Goal: Transaction & Acquisition: Purchase product/service

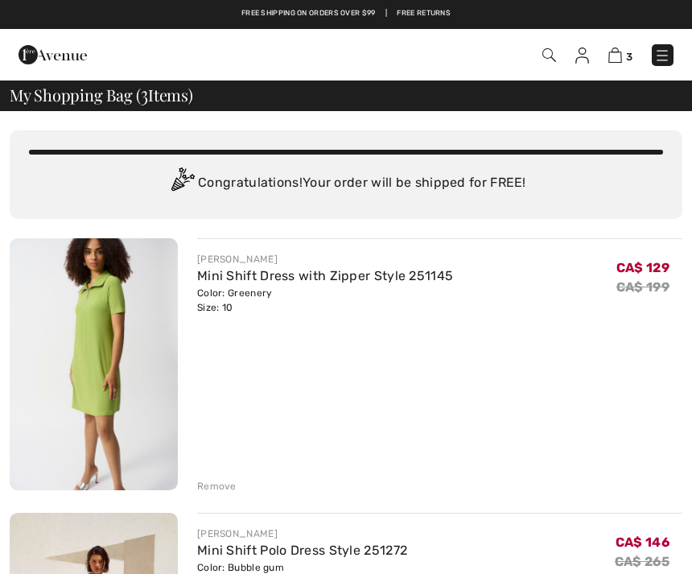
click at [663, 54] on img at bounding box center [662, 55] width 16 height 16
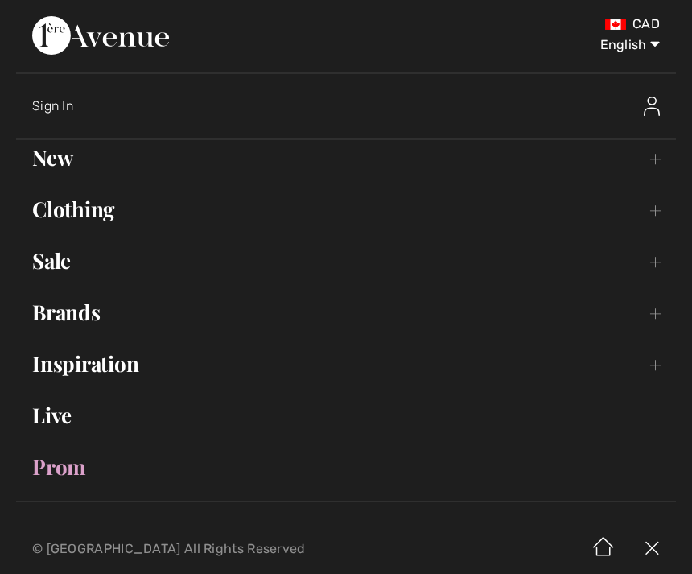
click at [632, 39] on select "English Français" at bounding box center [618, 42] width 84 height 48
select select "https://www.1ereavenue.com/fr/cart/"
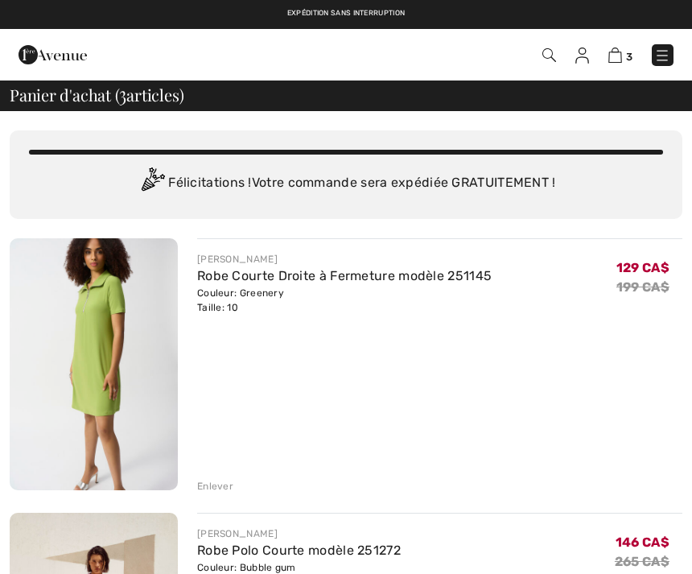
click at [664, 52] on img at bounding box center [662, 55] width 16 height 16
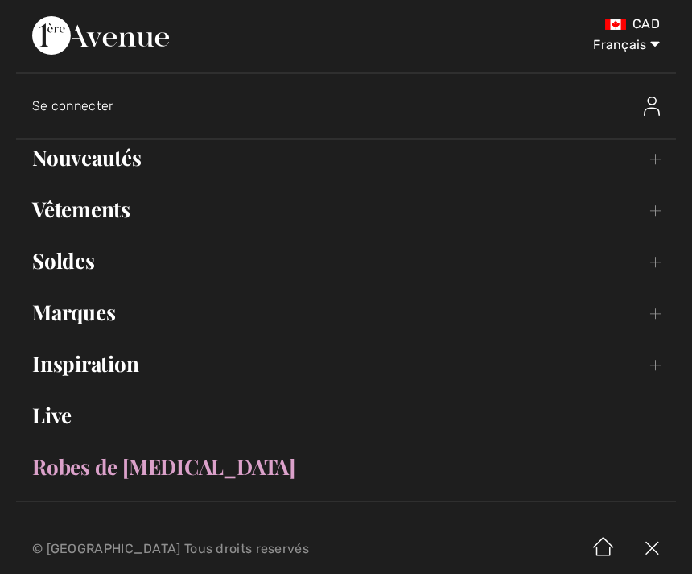
click at [83, 249] on link "Soldes Toggle submenu" at bounding box center [346, 260] width 660 height 35
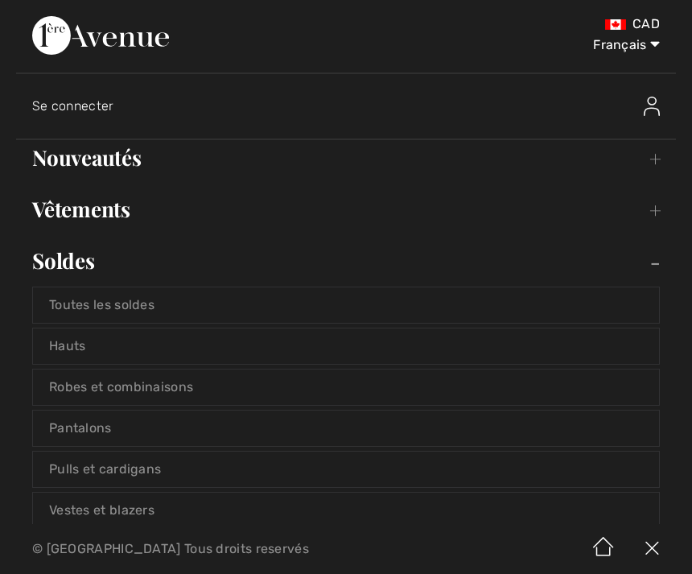
click at [186, 378] on link "Robes et combinaisons" at bounding box center [346, 386] width 626 height 35
click at [134, 378] on link "Robes et combinaisons" at bounding box center [346, 386] width 626 height 35
click at [74, 390] on link "Robes et combinaisons" at bounding box center [346, 386] width 626 height 35
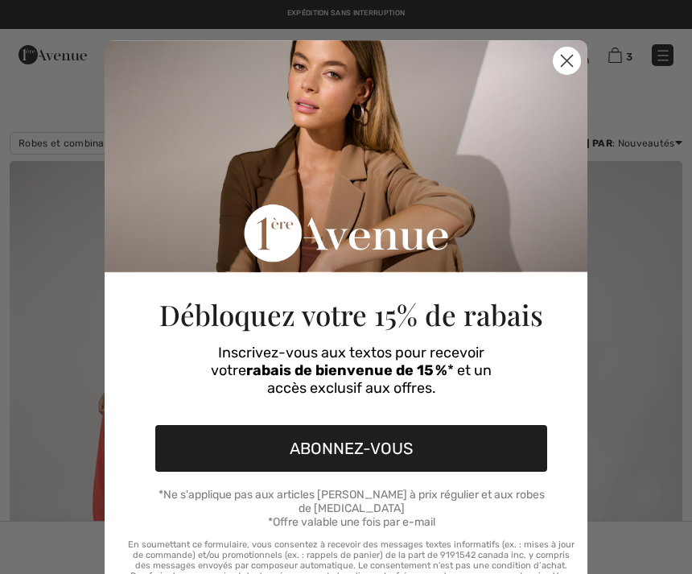
checkbox input "true"
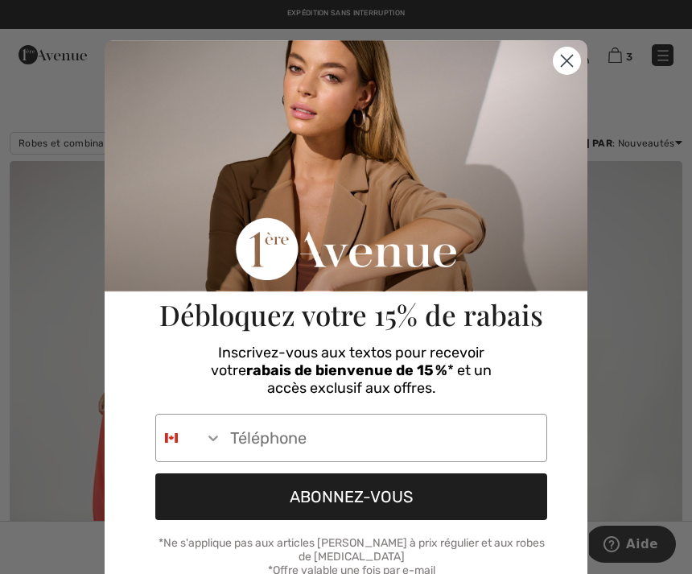
click at [554, 77] on div "Débloquez votre 15% de rabais" at bounding box center [351, 190] width 456 height 301
click at [570, 66] on circle "Close dialog" at bounding box center [567, 60] width 27 height 27
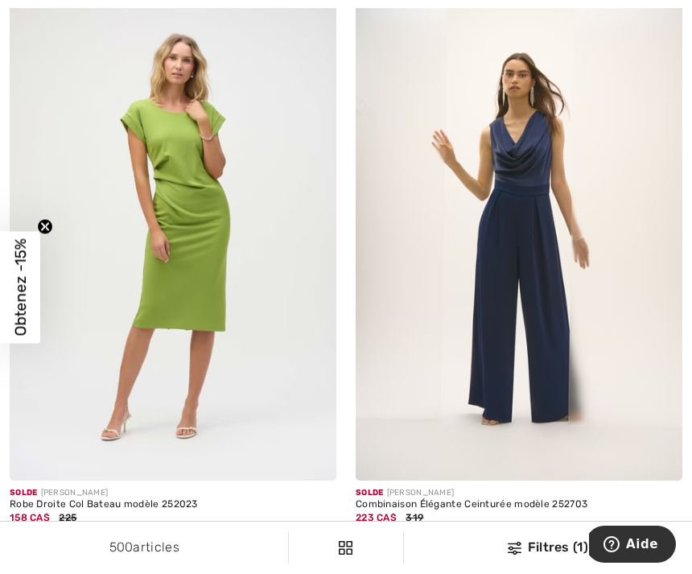
scroll to position [3055, 0]
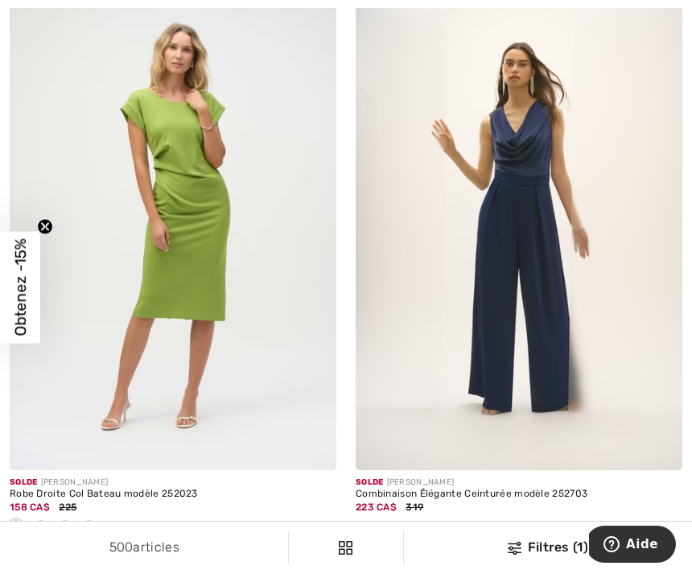
click at [503, 163] on img at bounding box center [519, 225] width 327 height 490
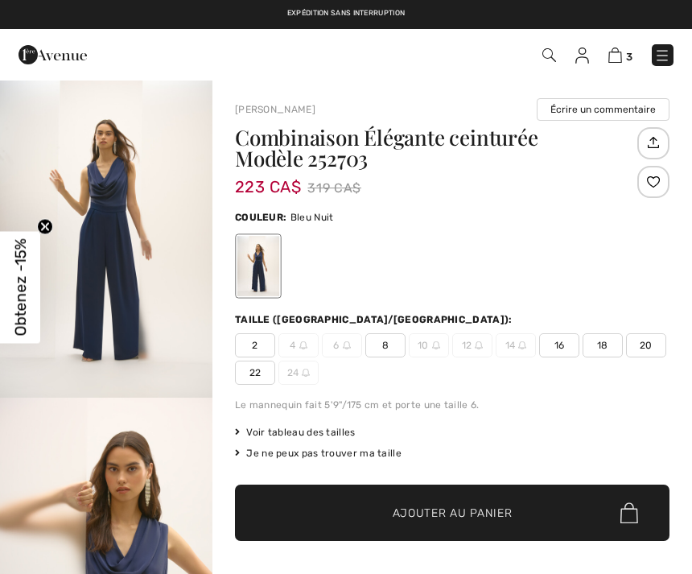
checkbox input "true"
click at [325, 431] on span "Voir tableau des tailles" at bounding box center [295, 432] width 121 height 14
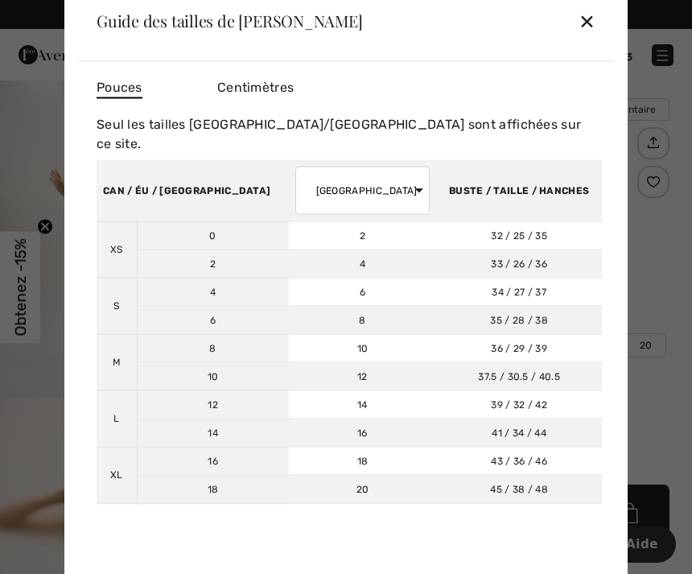
click at [590, 23] on div "✕" at bounding box center [587, 21] width 17 height 34
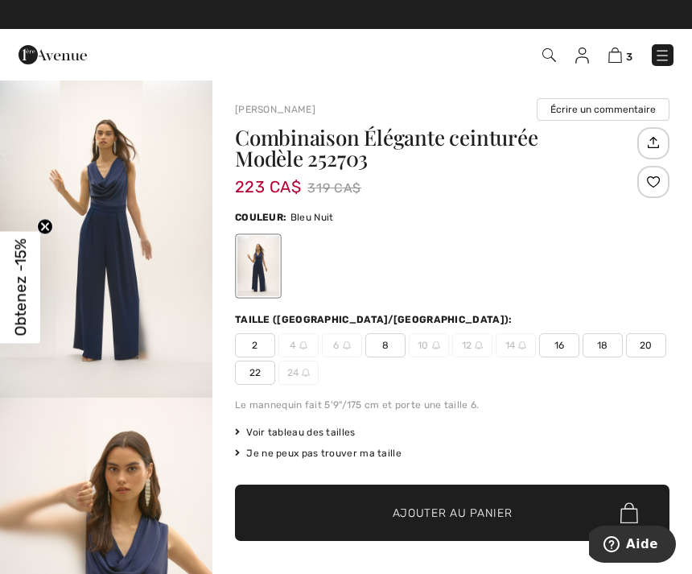
click at [666, 59] on img at bounding box center [662, 55] width 16 height 16
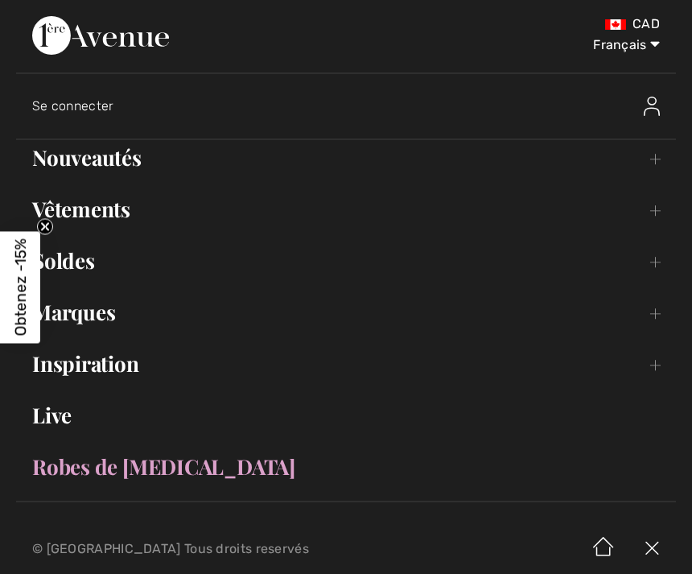
click at [72, 262] on link "Soldes Toggle submenu" at bounding box center [346, 260] width 660 height 35
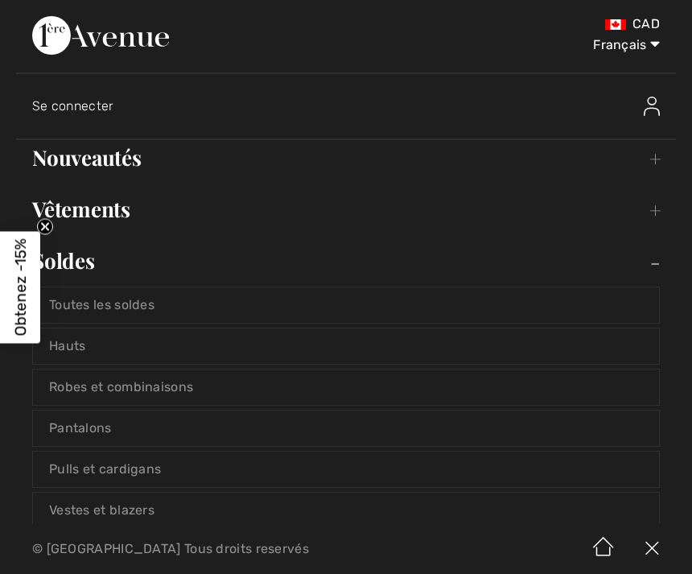
click at [566, 387] on link "Robes et combinaisons" at bounding box center [346, 386] width 626 height 35
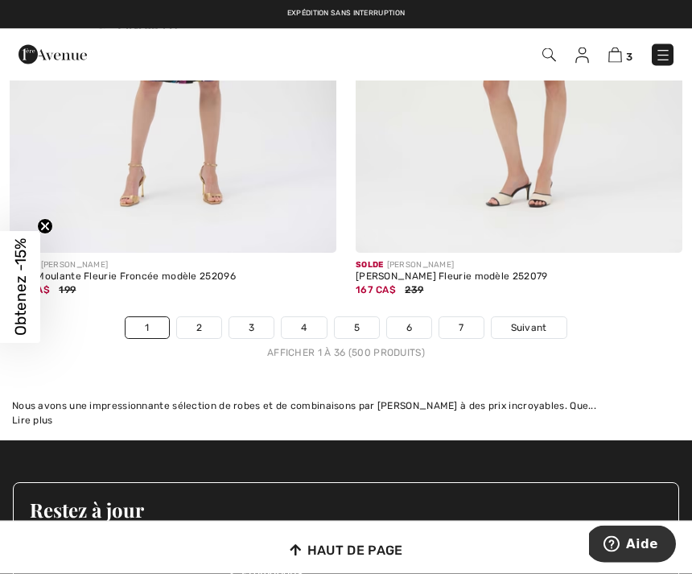
scroll to position [10488, 0]
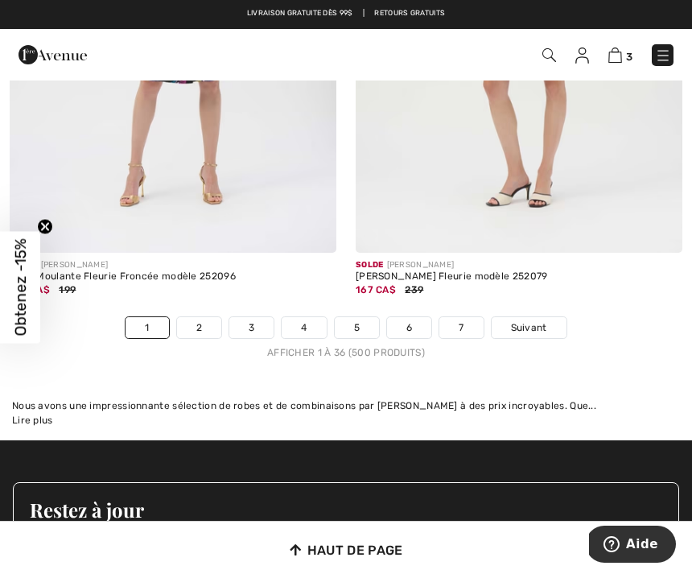
click at [527, 317] on link "Suivant" at bounding box center [529, 327] width 75 height 21
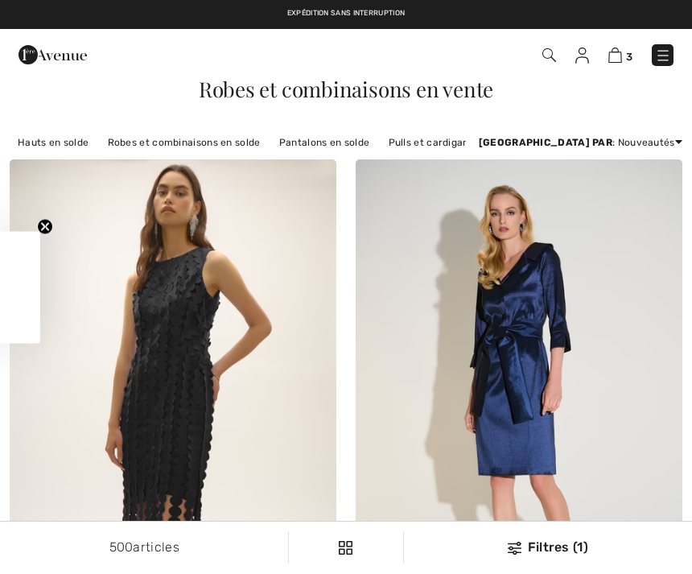
checkbox input "true"
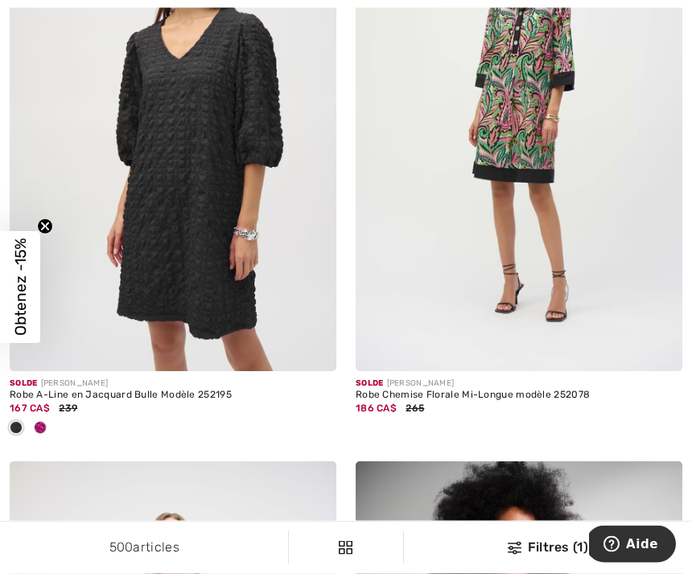
scroll to position [1966, 0]
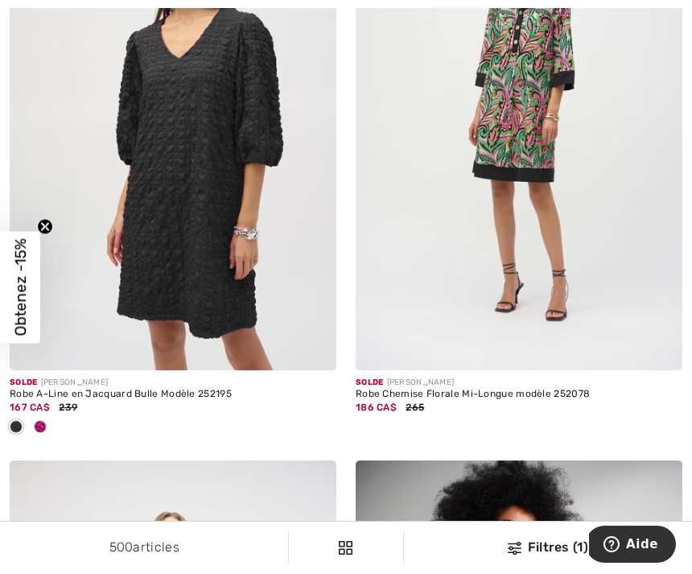
click at [342, 390] on div "Solde JOSEPH RIBKOFF Robe A-Line en Jacquard Bulle Modèle 252195 167 CA$ 239" at bounding box center [173, 170] width 346 height 580
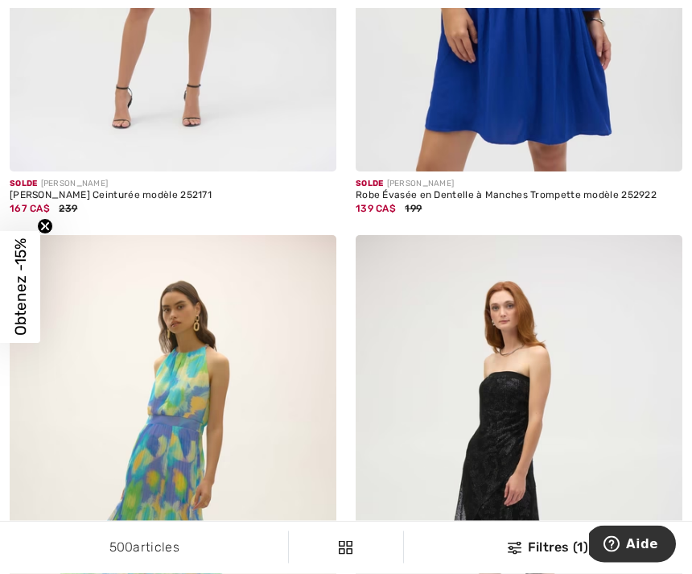
scroll to position [5112, 0]
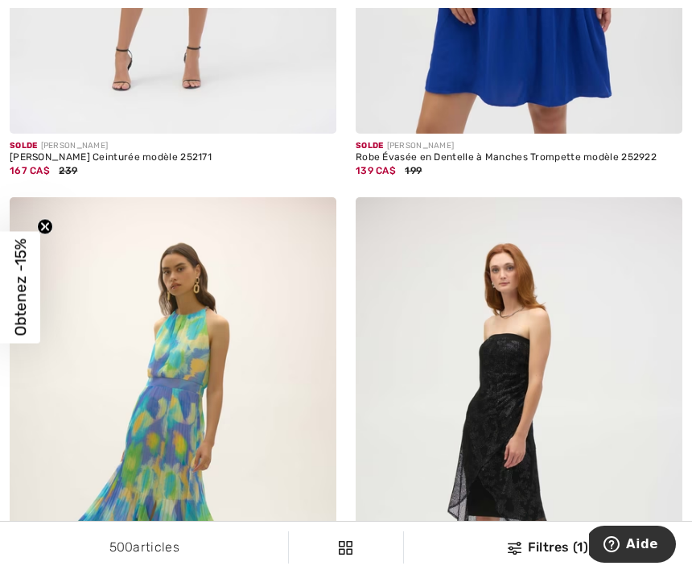
click at [634, 396] on img at bounding box center [519, 442] width 327 height 490
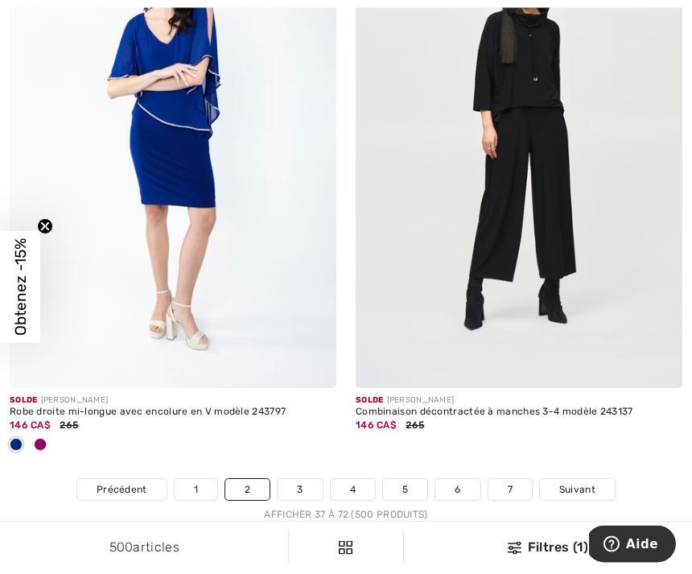
scroll to position [10112, 0]
click at [575, 479] on link "Suivant" at bounding box center [577, 489] width 75 height 21
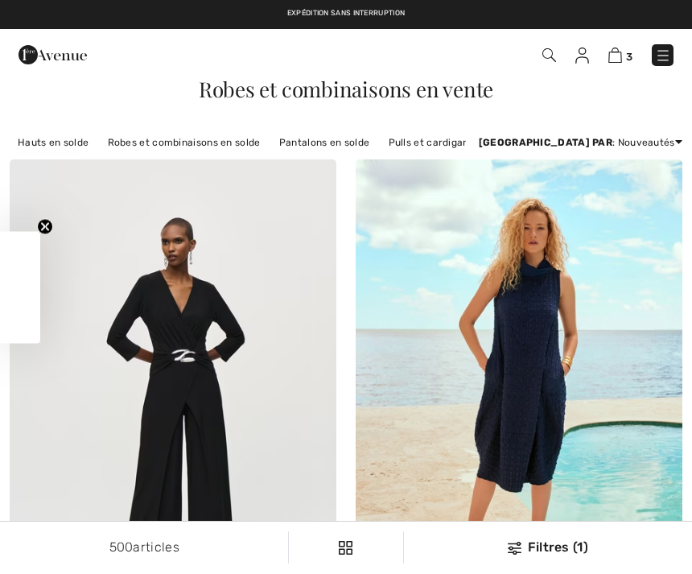
checkbox input "true"
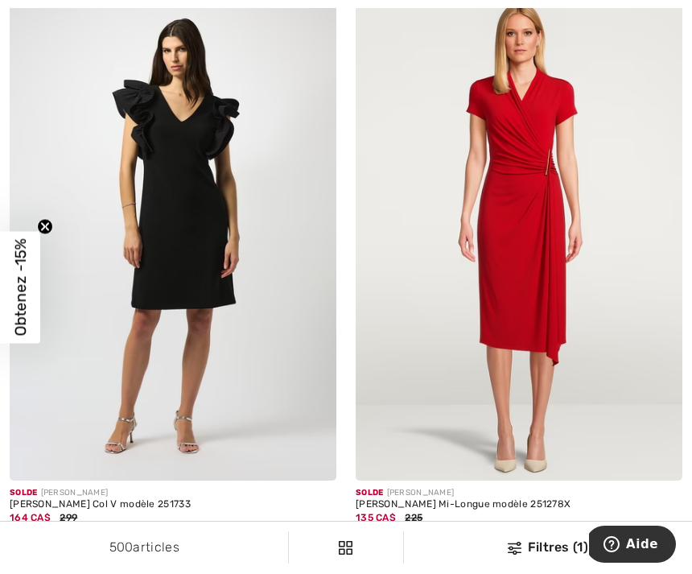
scroll to position [2447, 0]
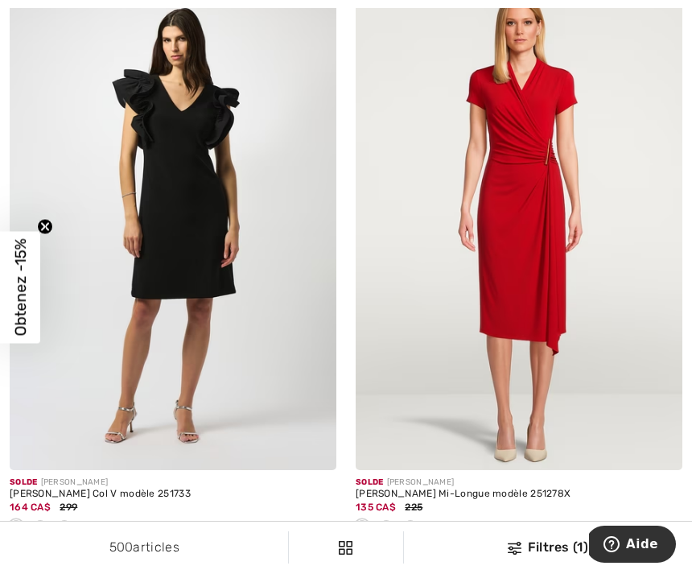
click at [397, 522] on div at bounding box center [386, 527] width 24 height 27
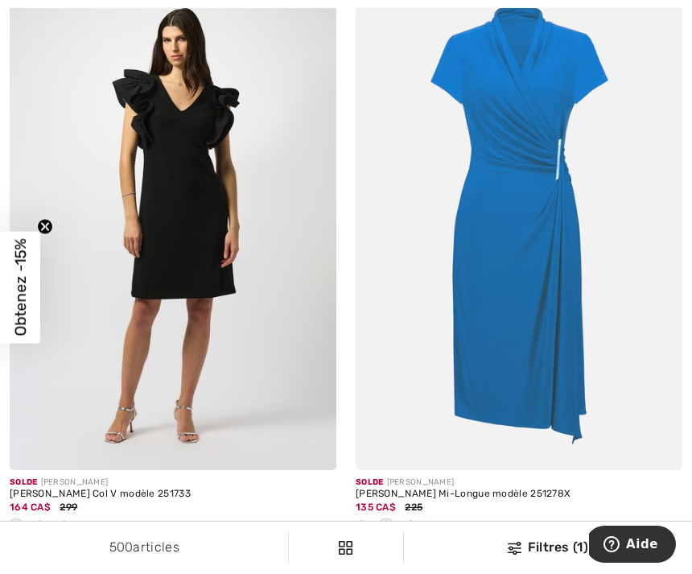
click at [423, 520] on div at bounding box center [519, 527] width 327 height 27
click at [422, 523] on div at bounding box center [410, 527] width 24 height 27
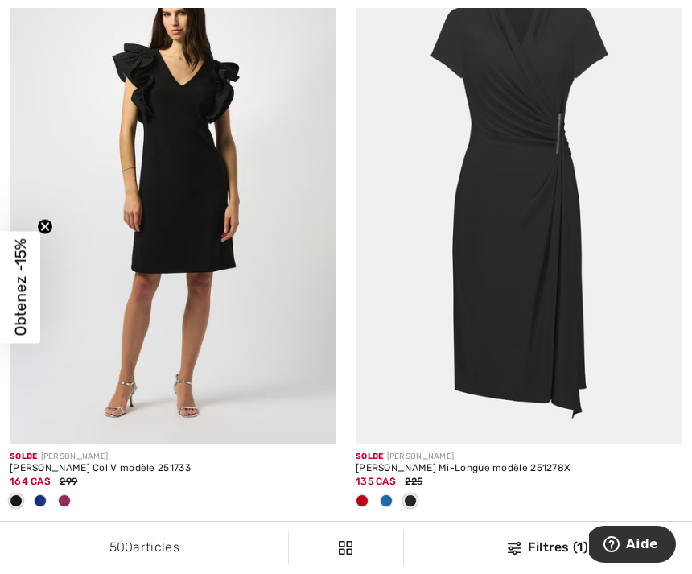
scroll to position [2472, 0]
click at [538, 307] on img at bounding box center [519, 200] width 327 height 490
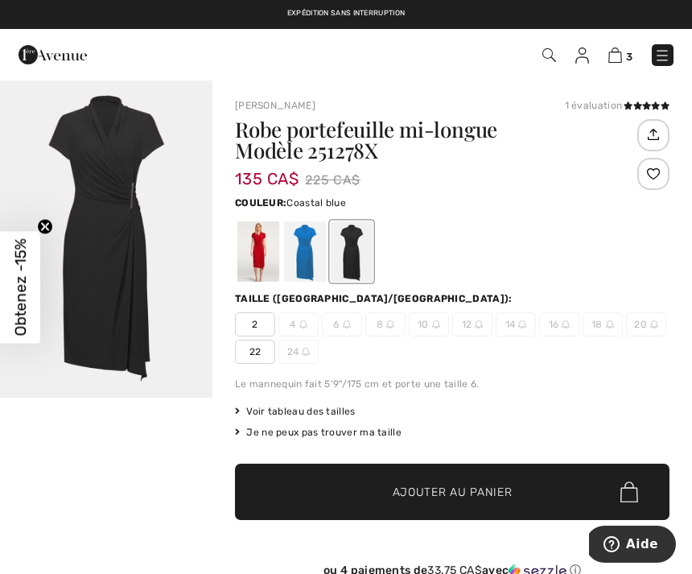
click at [317, 264] on div at bounding box center [305, 251] width 42 height 60
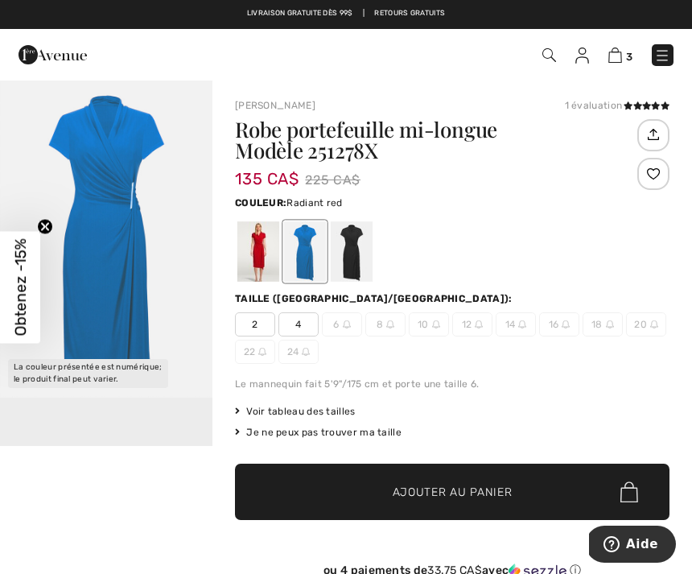
click at [266, 268] on div at bounding box center [258, 251] width 42 height 60
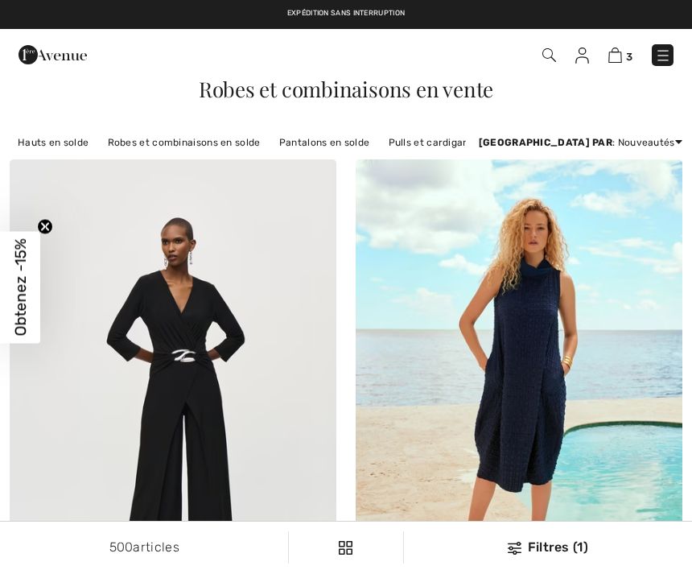
checkbox input "true"
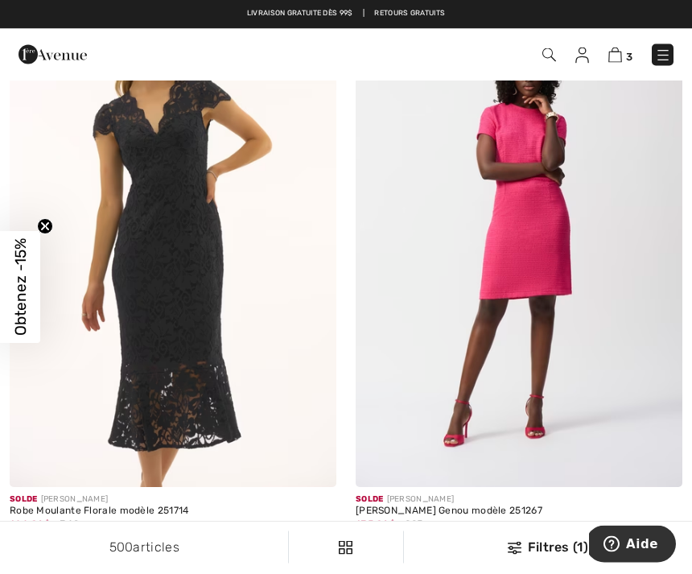
scroll to position [4271, 0]
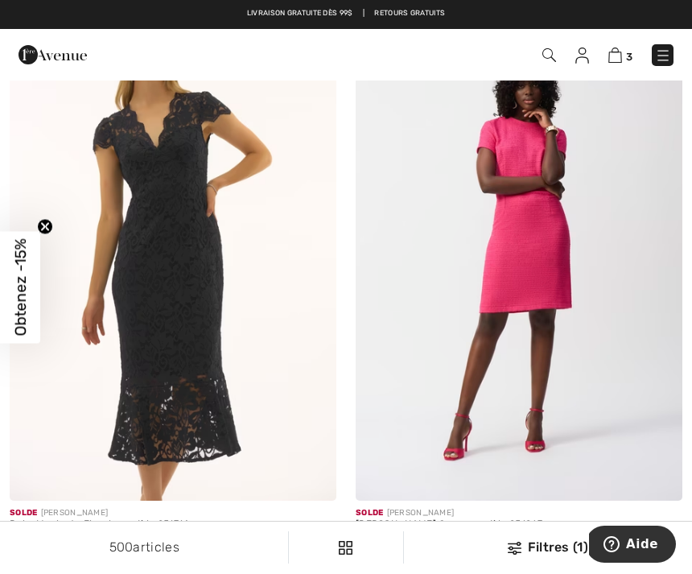
click at [611, 364] on img at bounding box center [519, 255] width 327 height 490
click at [575, 305] on img at bounding box center [519, 255] width 327 height 490
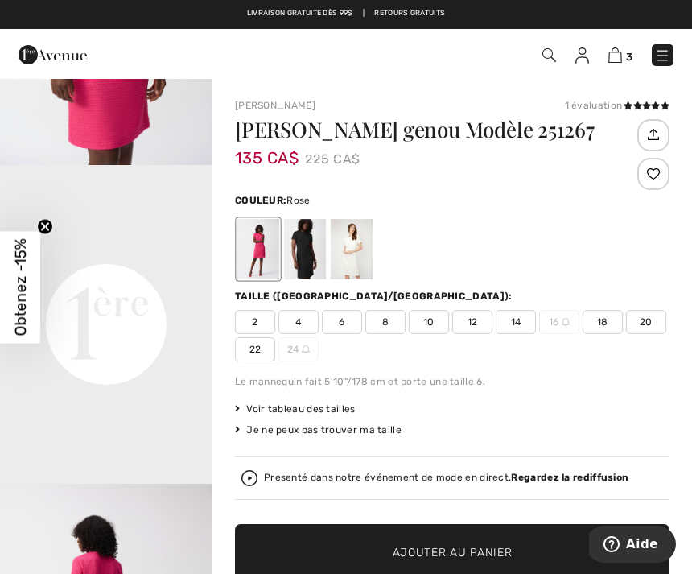
scroll to position [565, 0]
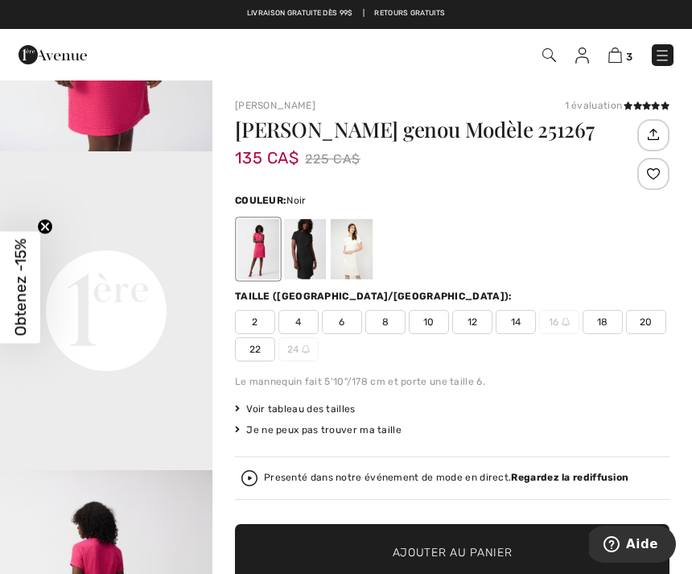
click at [317, 262] on div at bounding box center [305, 249] width 42 height 60
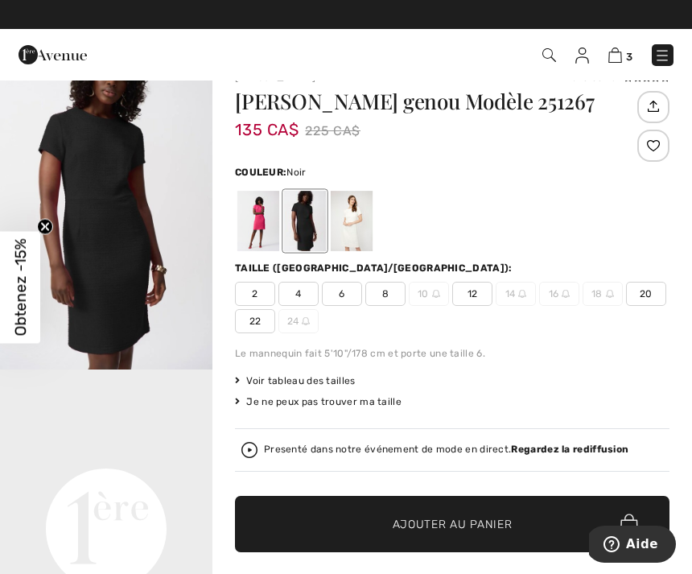
scroll to position [23, 0]
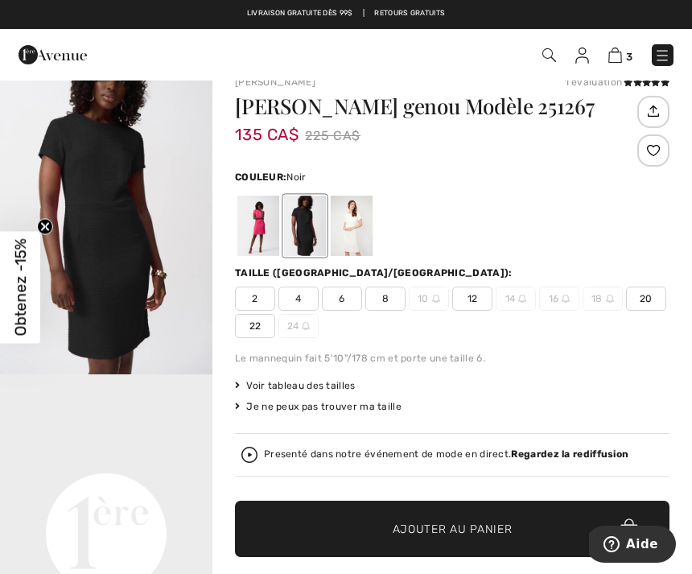
click at [365, 229] on div at bounding box center [352, 226] width 42 height 60
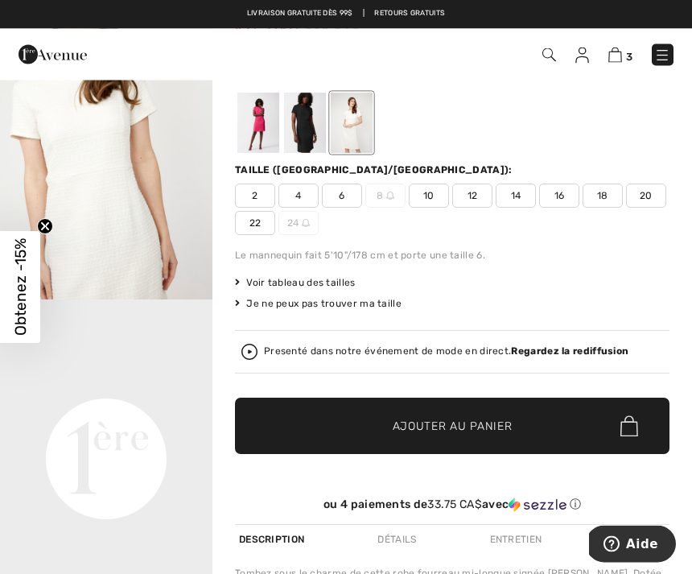
scroll to position [126, 0]
click at [321, 287] on span "Voir tableau des tailles" at bounding box center [295, 282] width 121 height 14
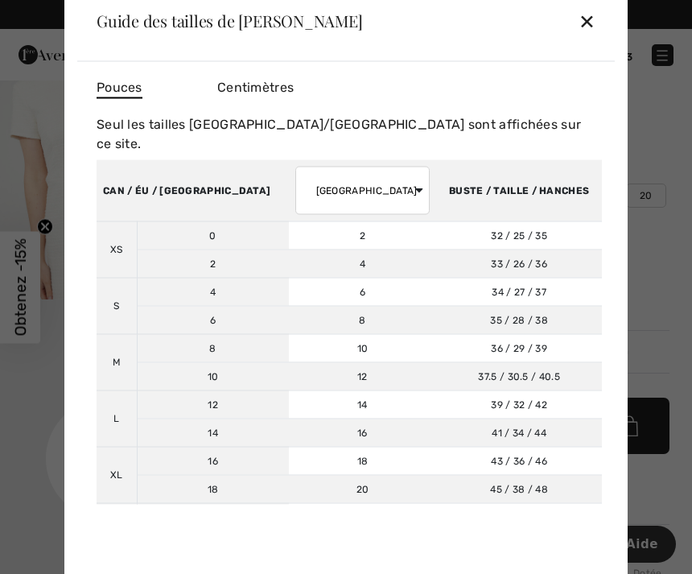
click at [320, 285] on td "6" at bounding box center [363, 292] width 148 height 28
click at [590, 21] on div "✕" at bounding box center [587, 21] width 17 height 34
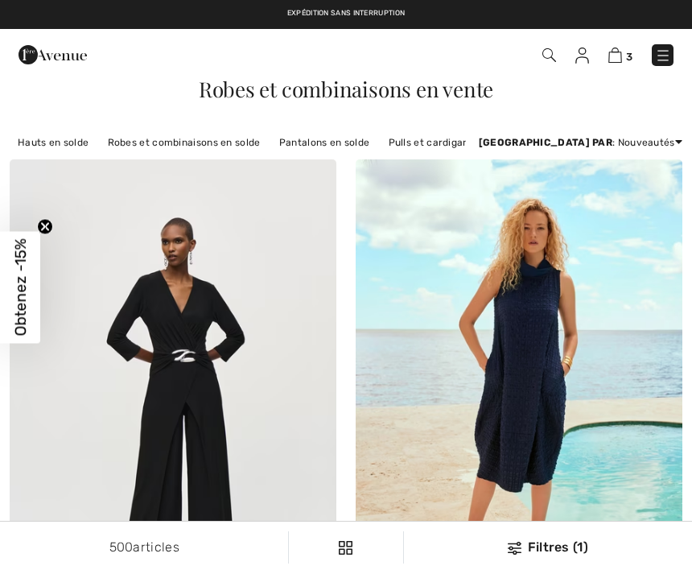
scroll to position [4282, 0]
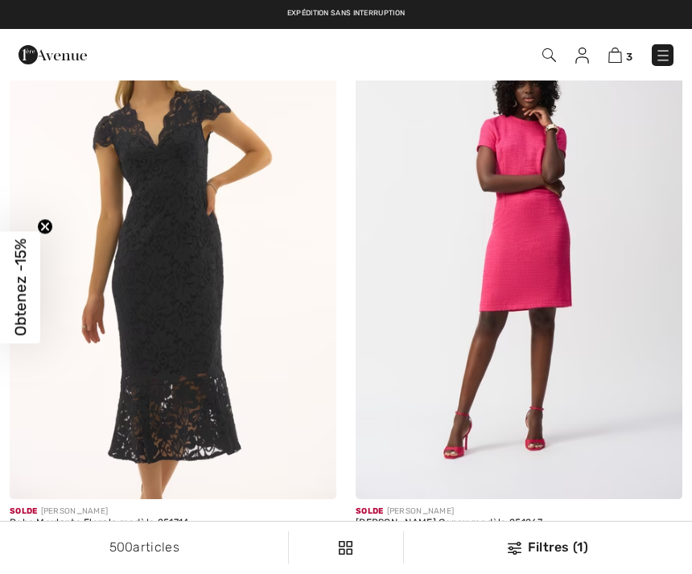
checkbox input "true"
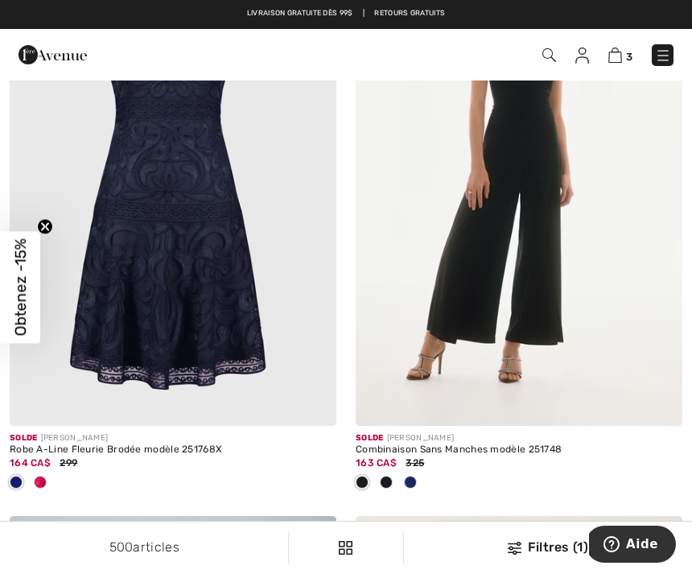
scroll to position [7489, 0]
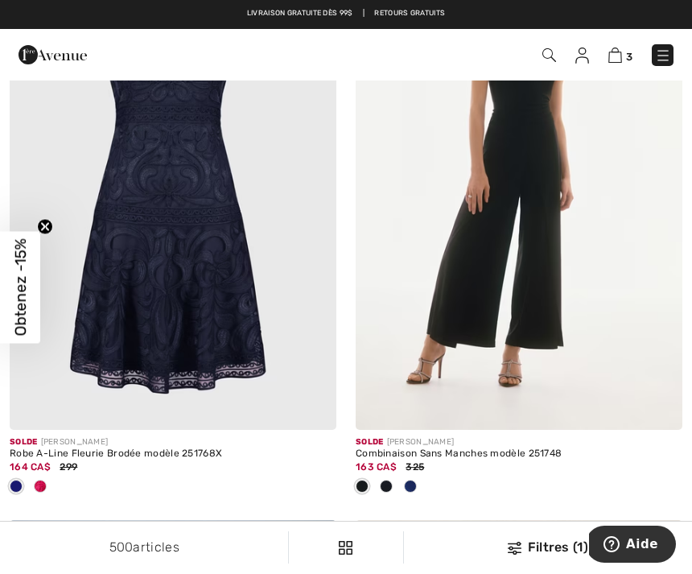
click at [53, 478] on div at bounding box center [173, 487] width 327 height 27
click at [52, 479] on div at bounding box center [173, 487] width 327 height 27
click at [55, 476] on div at bounding box center [173, 487] width 327 height 27
click at [51, 476] on div at bounding box center [40, 487] width 24 height 27
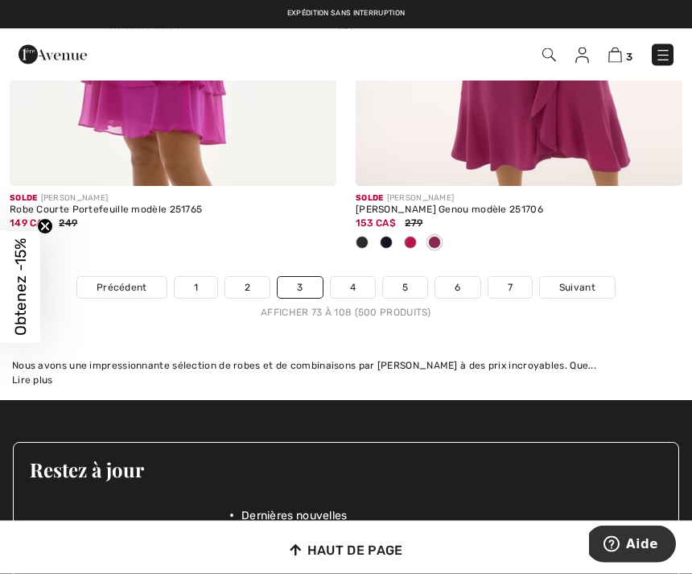
scroll to position [10629, 0]
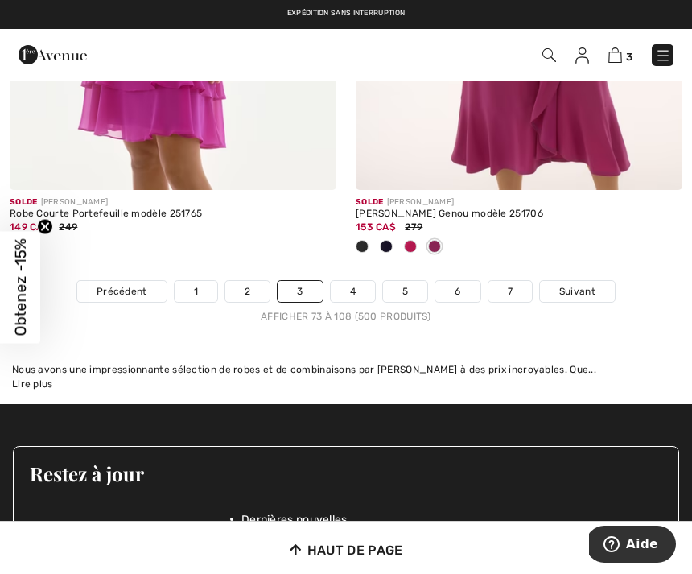
click at [574, 287] on link "Suivant" at bounding box center [577, 291] width 75 height 21
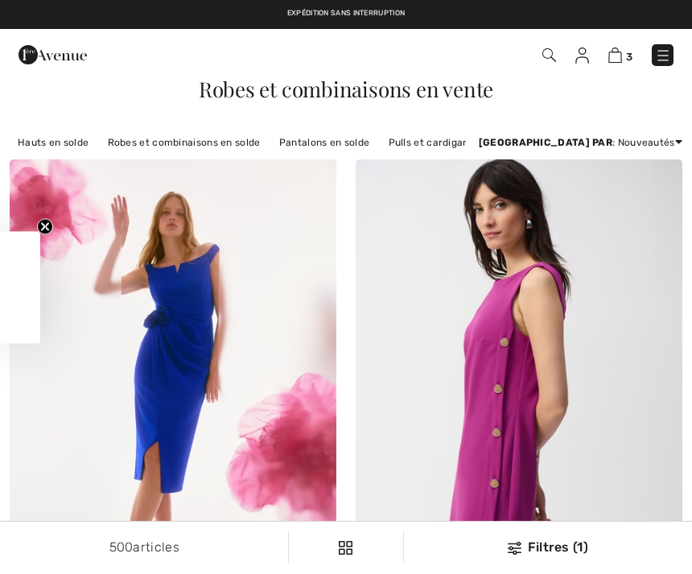
checkbox input "true"
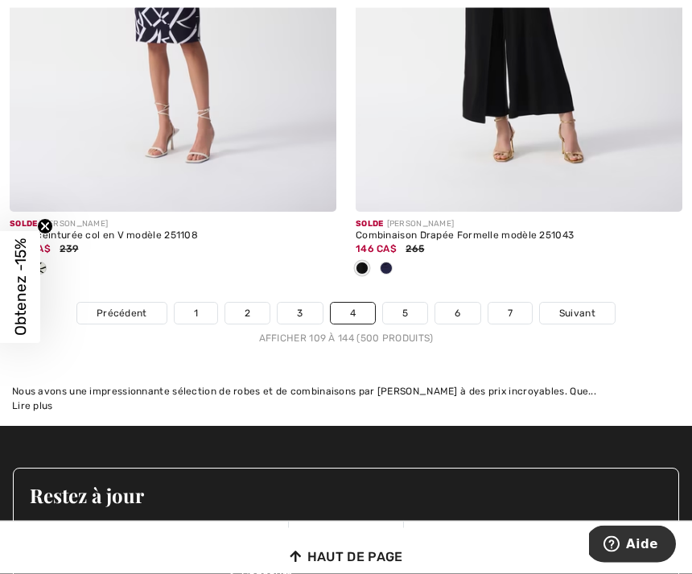
scroll to position [10361, 0]
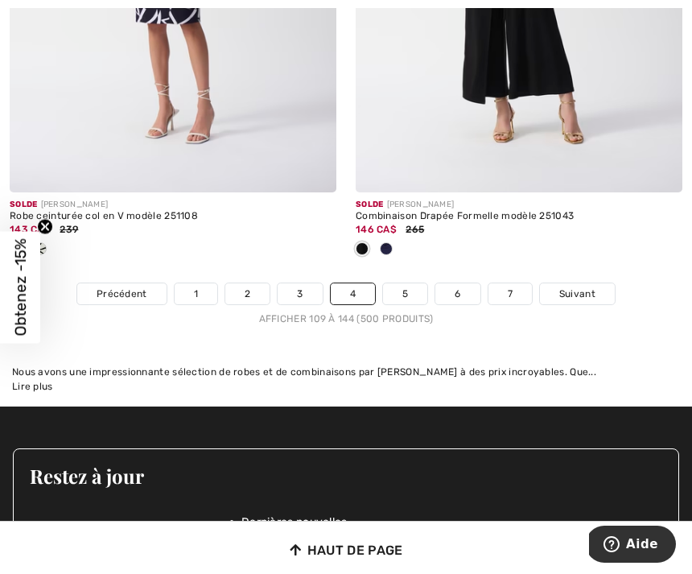
click at [576, 287] on span "Suivant" at bounding box center [577, 294] width 36 height 14
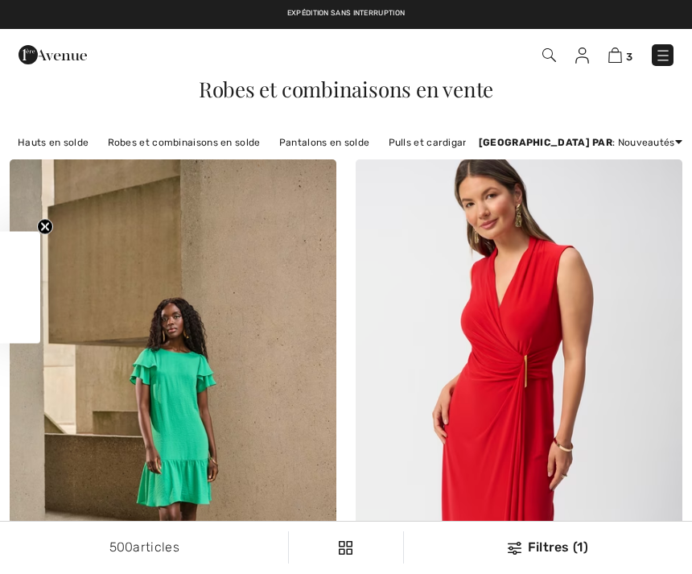
checkbox input "true"
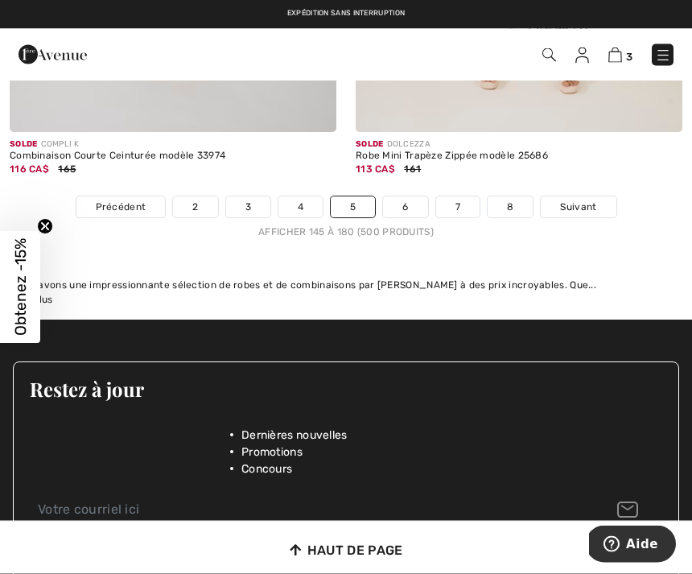
scroll to position [10489, 0]
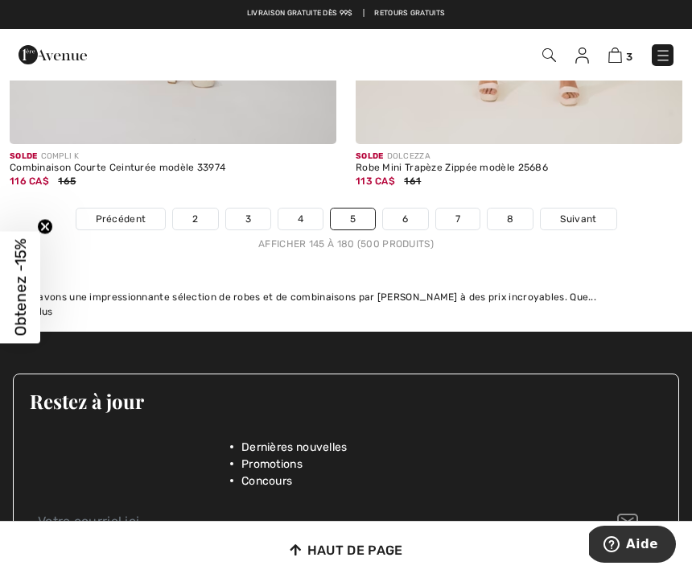
click at [574, 212] on span "Suivant" at bounding box center [578, 219] width 36 height 14
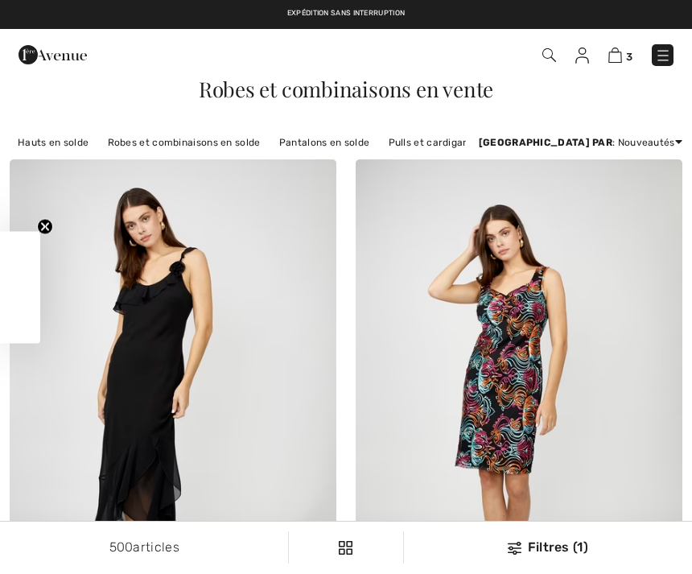
checkbox input "true"
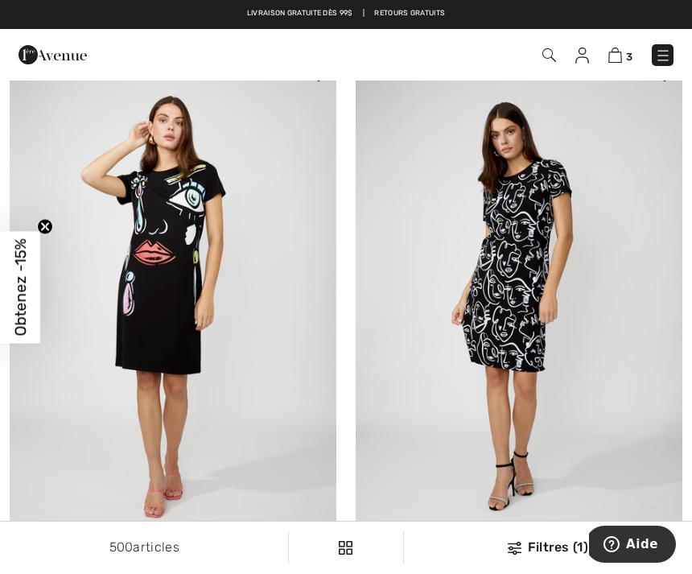
scroll to position [2315, 0]
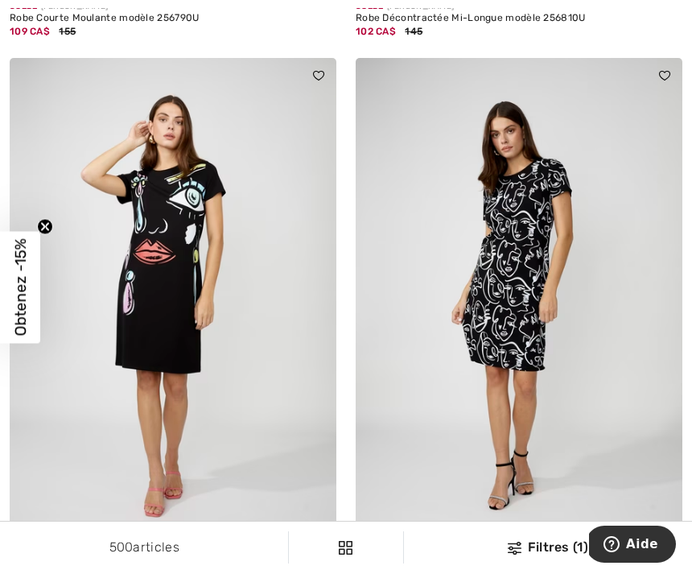
click at [227, 334] on img at bounding box center [173, 303] width 327 height 490
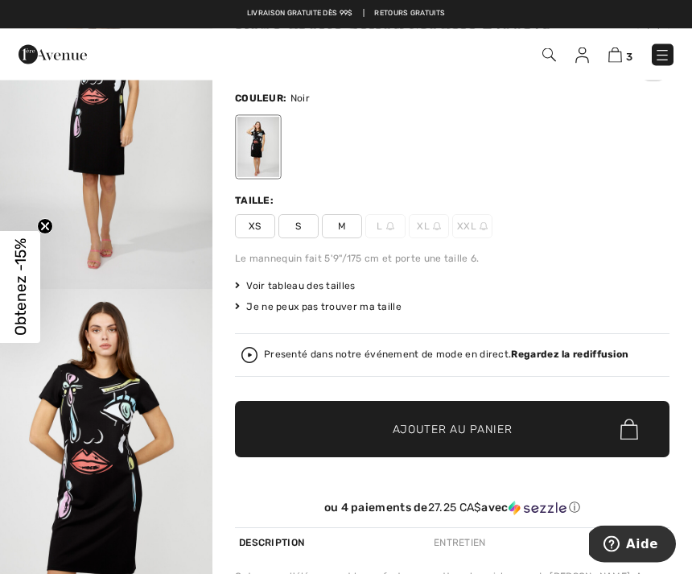
scroll to position [108, 0]
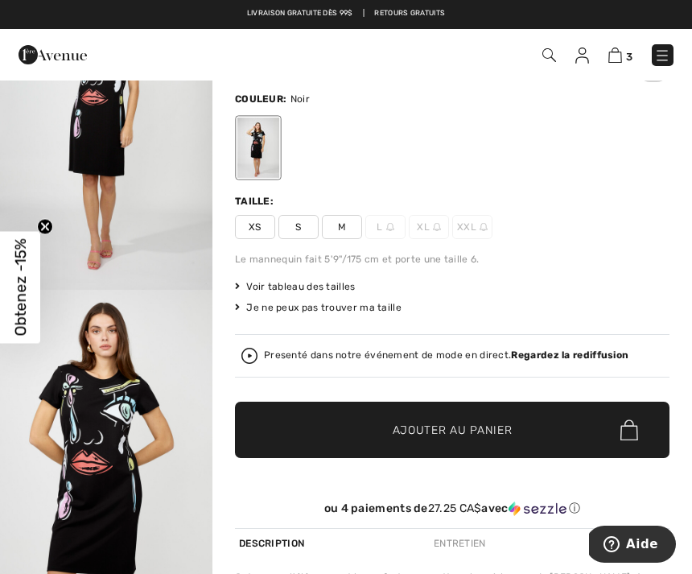
click at [341, 282] on span "Voir tableau des tailles" at bounding box center [295, 286] width 121 height 14
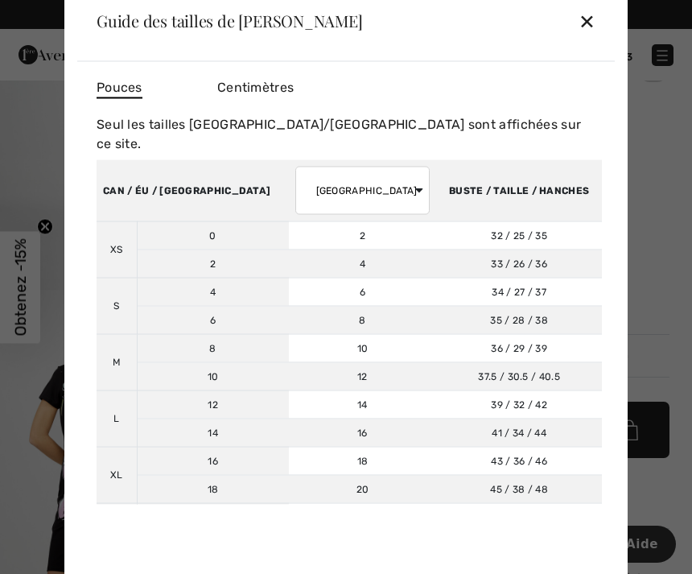
click at [593, 19] on div "✕" at bounding box center [587, 21] width 17 height 34
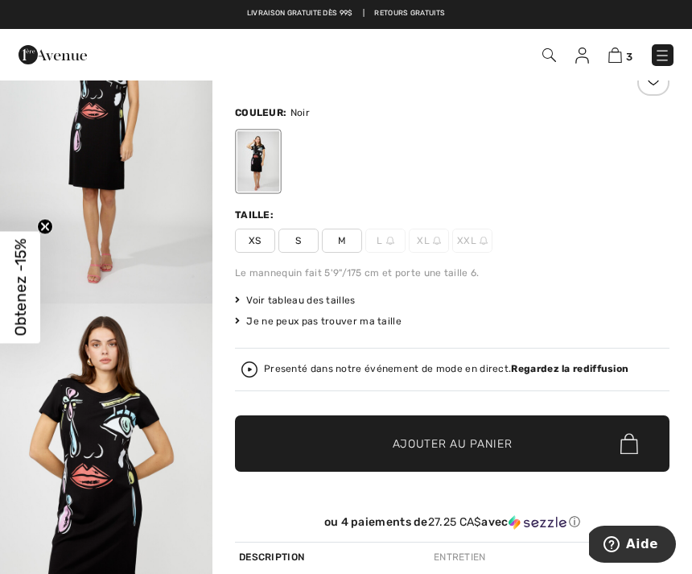
scroll to position [93, 0]
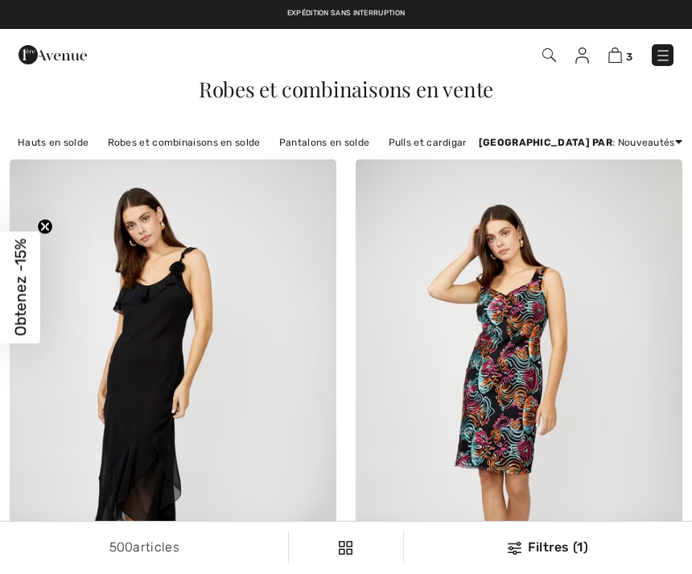
checkbox input "true"
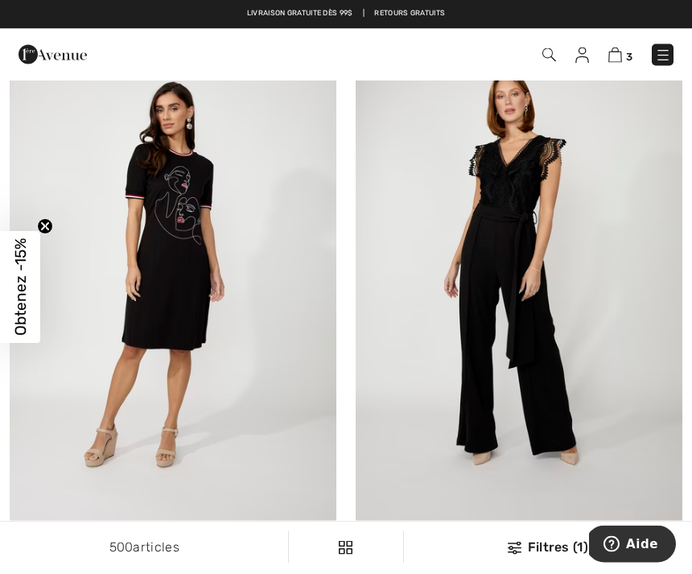
scroll to position [2894, 0]
click at [228, 267] on img at bounding box center [173, 278] width 327 height 490
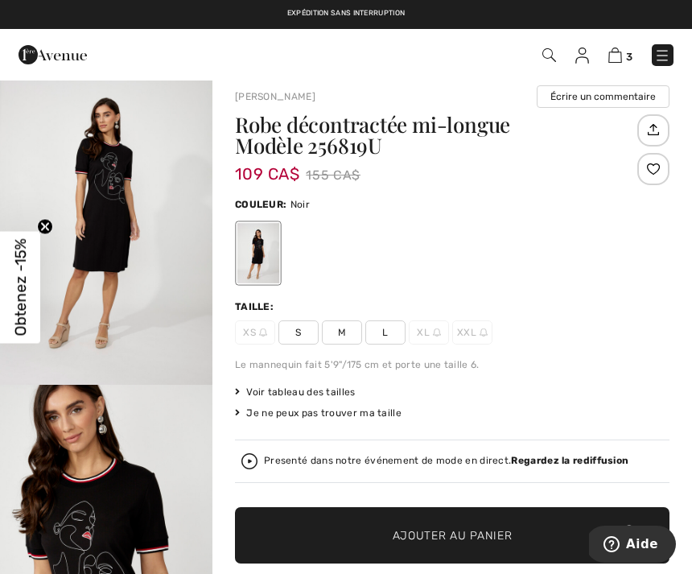
scroll to position [27, 0]
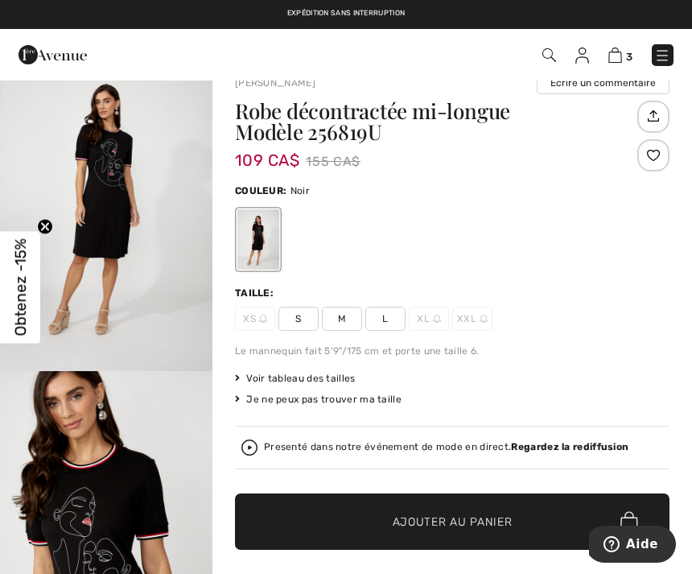
click at [388, 315] on span "L" at bounding box center [385, 319] width 40 height 24
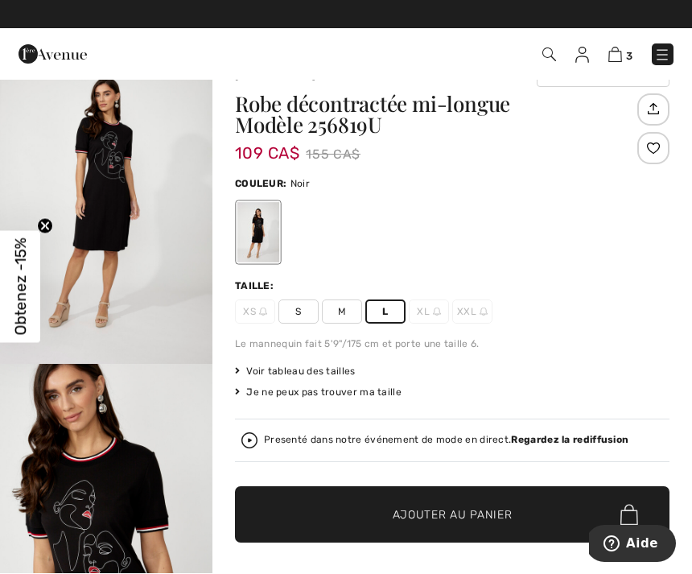
scroll to position [34, 0]
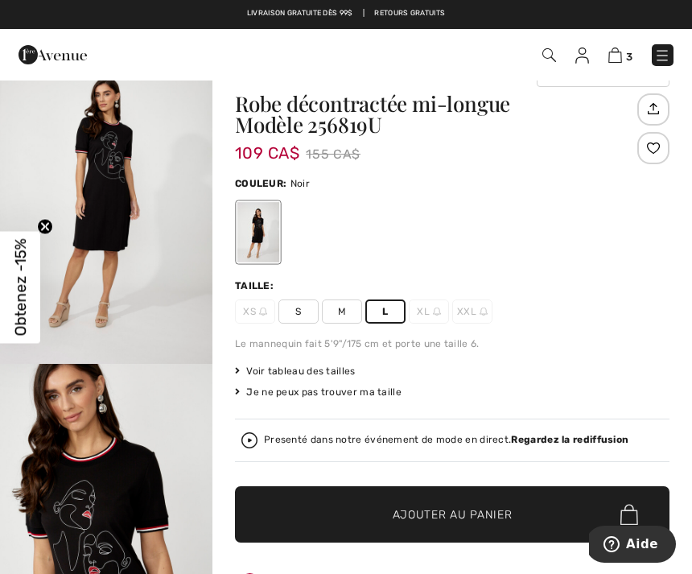
click at [460, 509] on span "Ajouter au panier" at bounding box center [453, 514] width 120 height 17
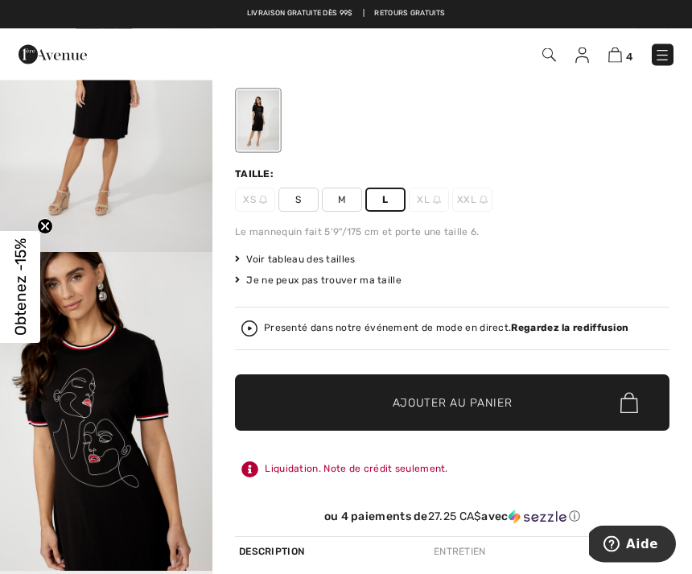
scroll to position [136, 0]
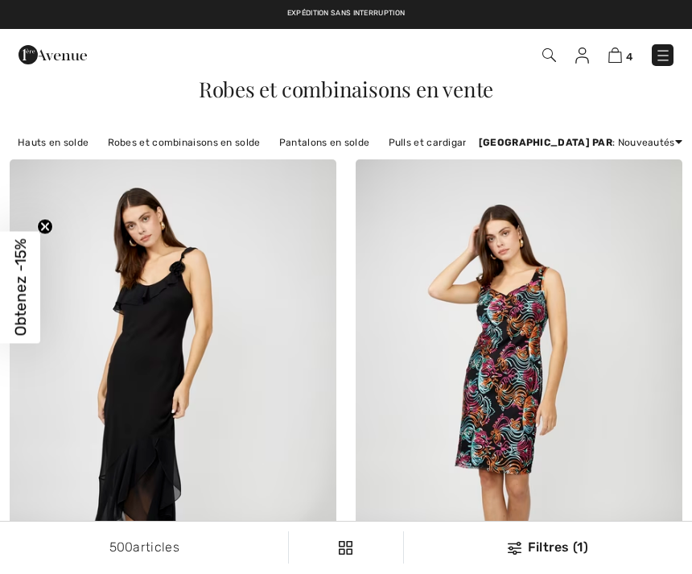
checkbox input "true"
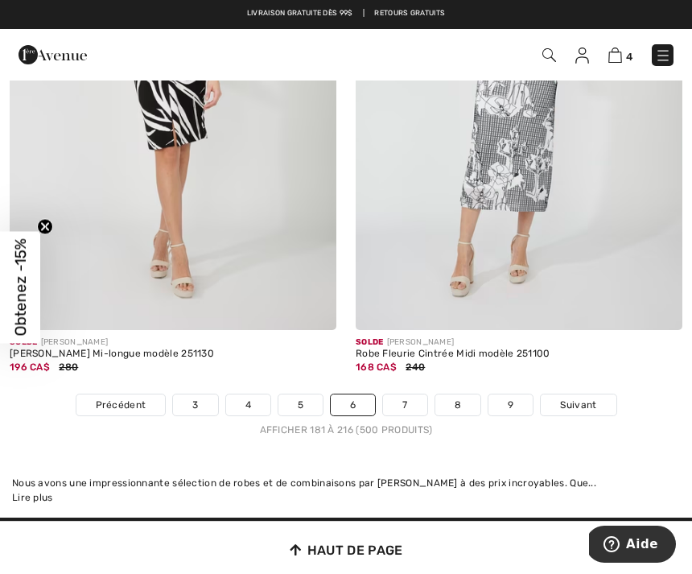
scroll to position [10115, 0]
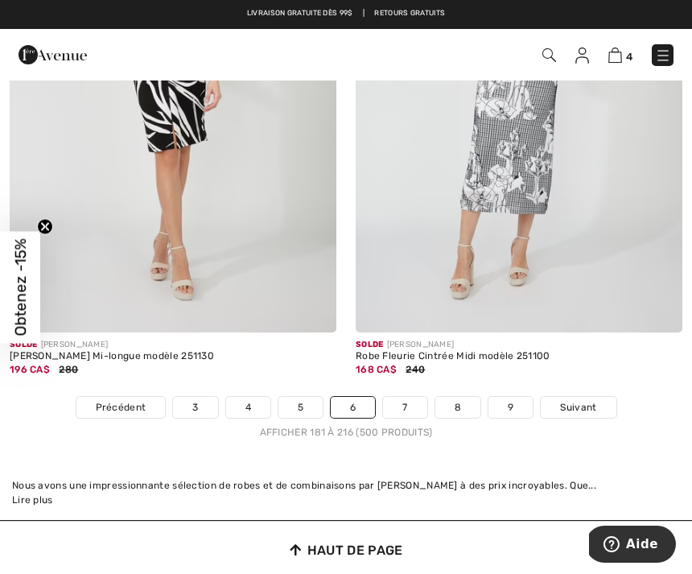
click at [579, 400] on span "Suivant" at bounding box center [578, 407] width 36 height 14
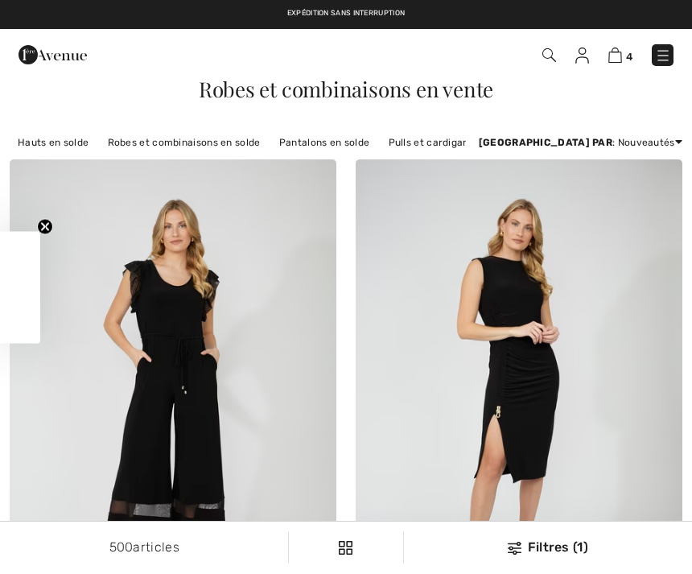
checkbox input "true"
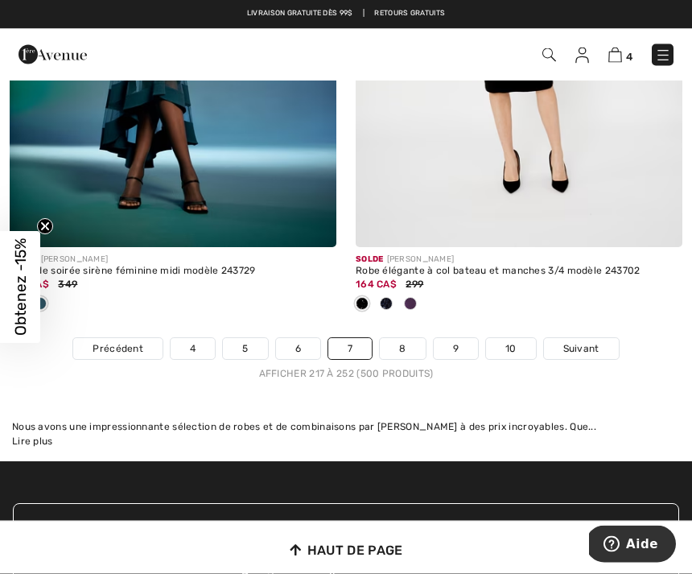
scroll to position [10357, 0]
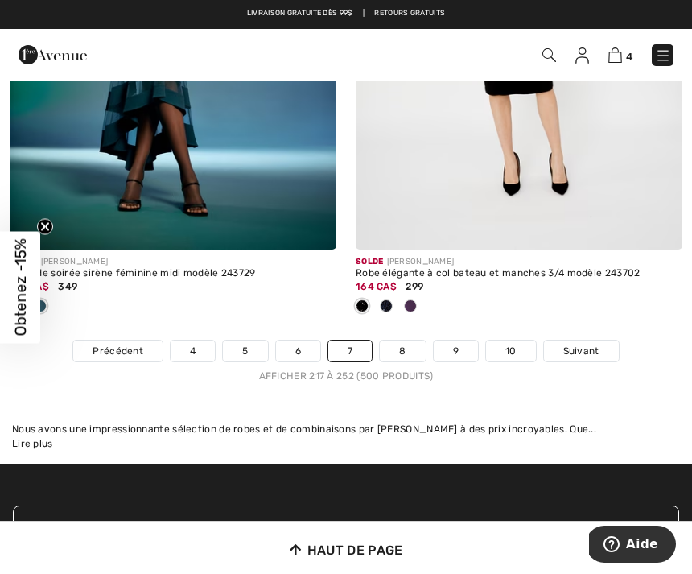
click at [584, 344] on span "Suivant" at bounding box center [581, 351] width 36 height 14
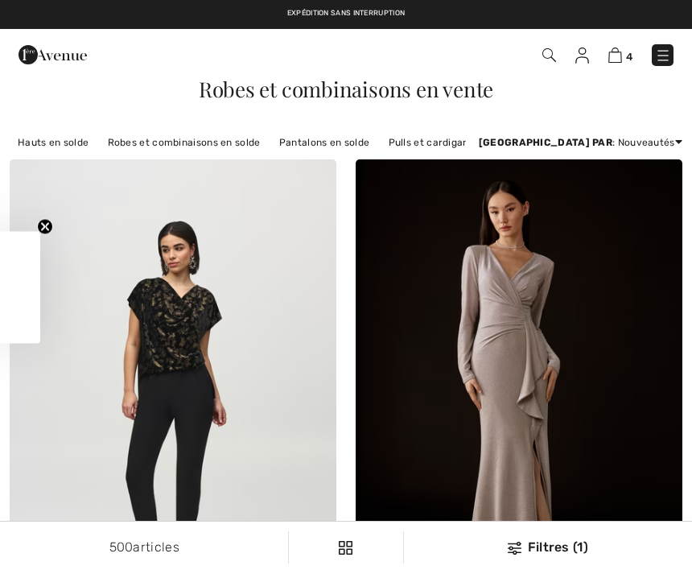
checkbox input "true"
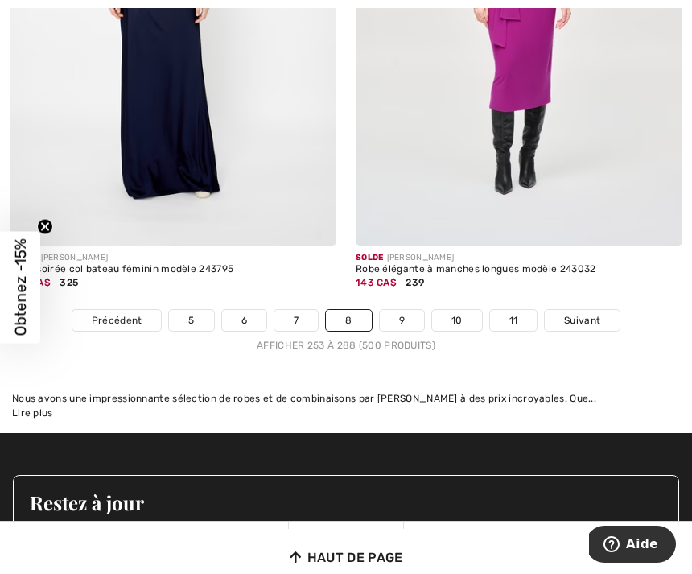
scroll to position [10544, 0]
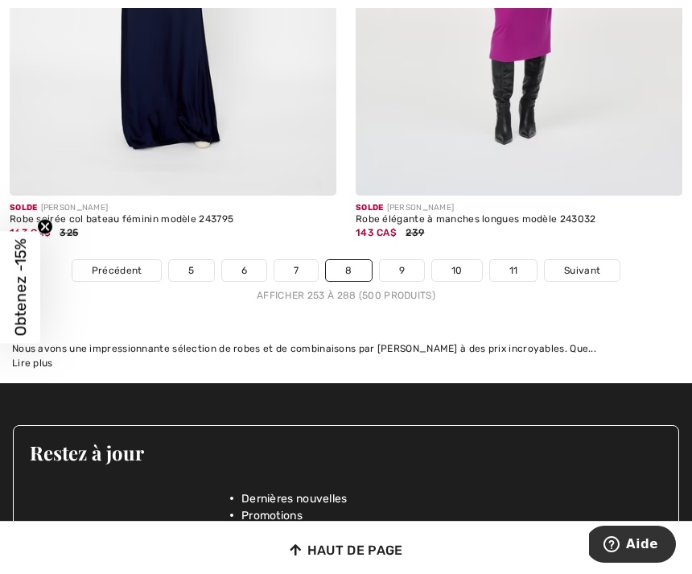
click at [589, 263] on span "Suivant" at bounding box center [582, 270] width 36 height 14
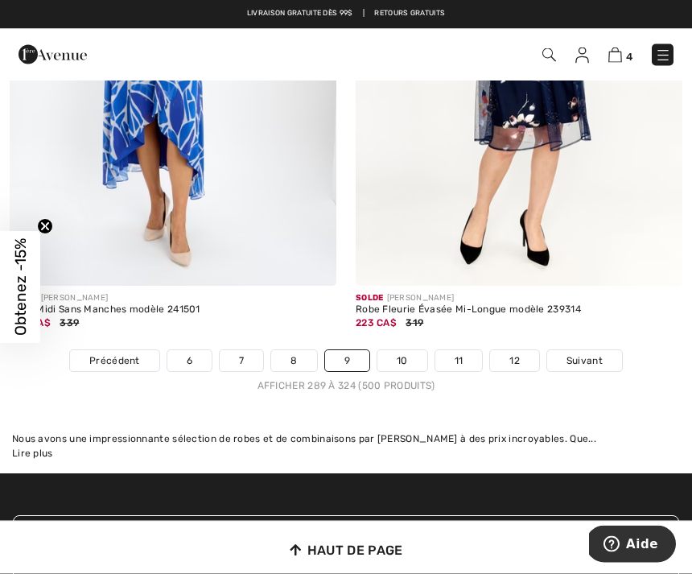
scroll to position [10208, 0]
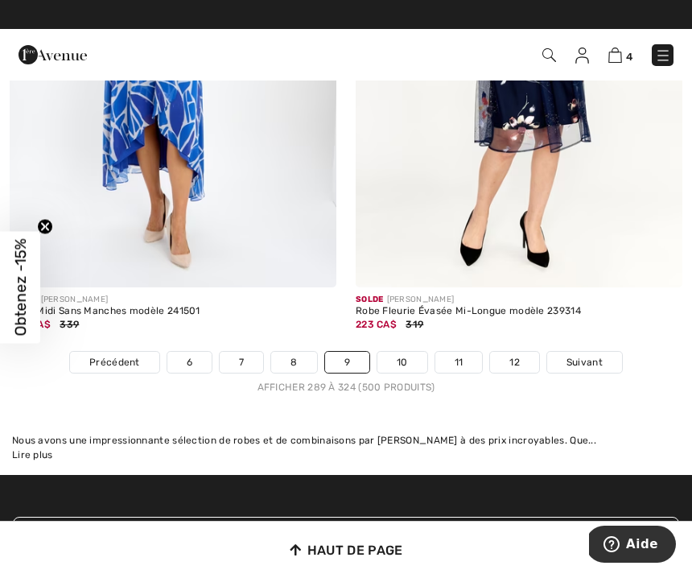
click at [604, 322] on div "Solde FRANK LYMAN Robe Fleurie Évasée Mi-Longue modèle 239314 223 CA$ 319" at bounding box center [519, 319] width 327 height 64
click at [593, 325] on div "Solde FRANK LYMAN Robe Fleurie Évasée Mi-Longue modèle 239314 223 CA$ 319" at bounding box center [519, 319] width 327 height 64
click at [596, 320] on div "Solde FRANK LYMAN Robe Fleurie Évasée Mi-Longue modèle 239314 223 CA$ 319" at bounding box center [519, 319] width 327 height 64
click at [594, 355] on span "Suivant" at bounding box center [585, 362] width 36 height 14
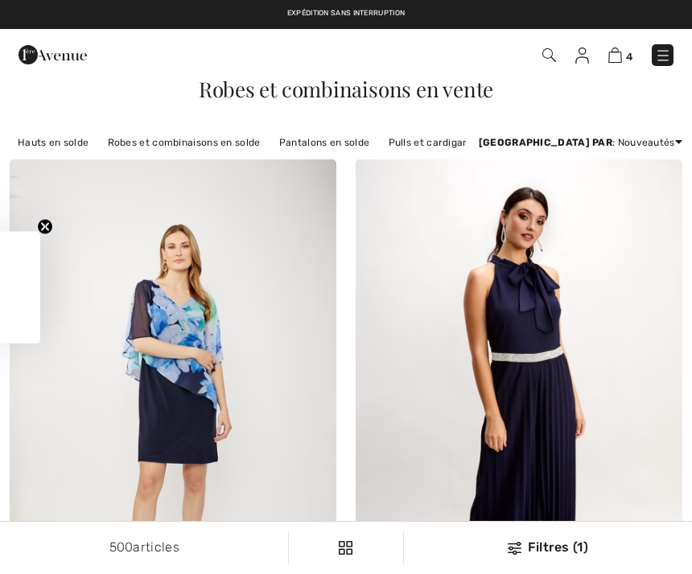
checkbox input "true"
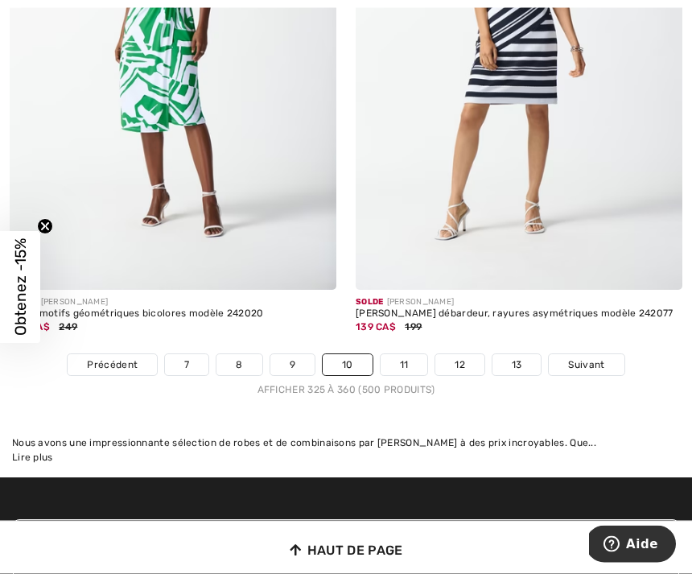
scroll to position [10449, 0]
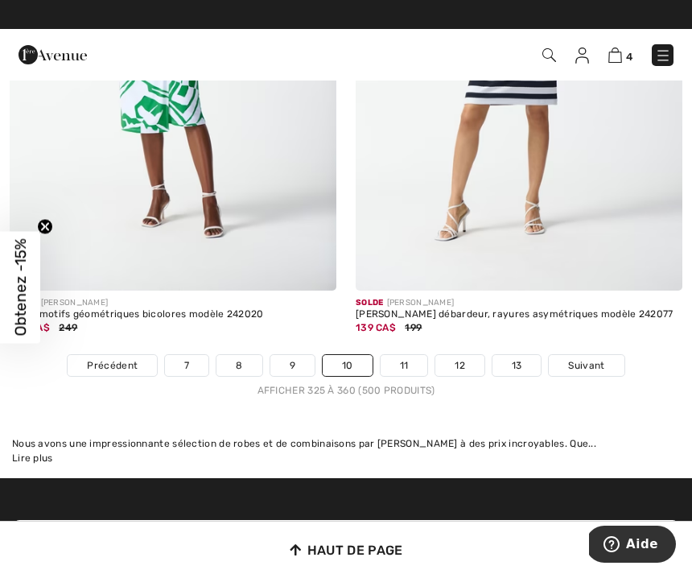
click at [590, 358] on span "Suivant" at bounding box center [586, 365] width 36 height 14
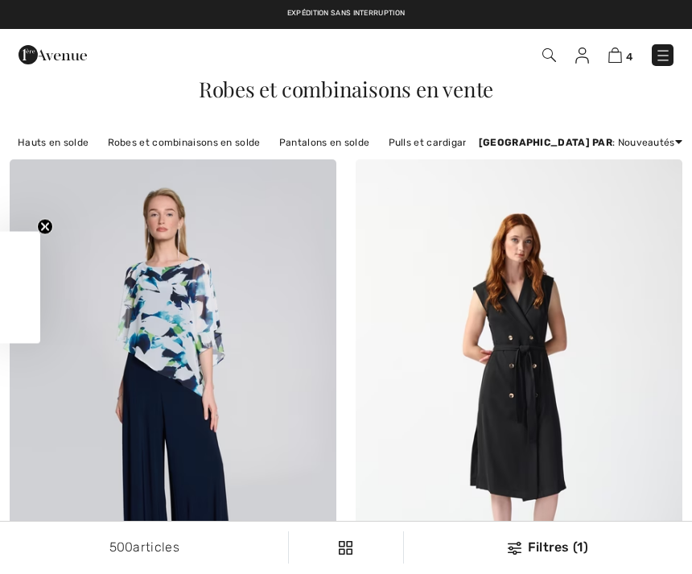
checkbox input "true"
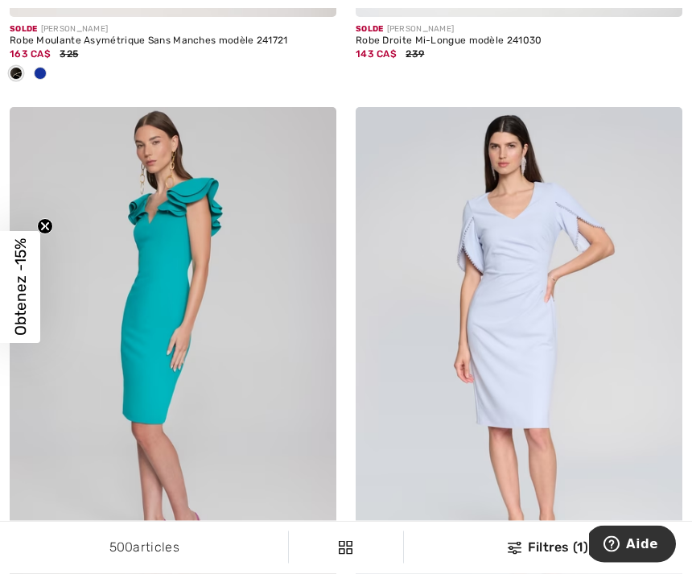
scroll to position [5229, 0]
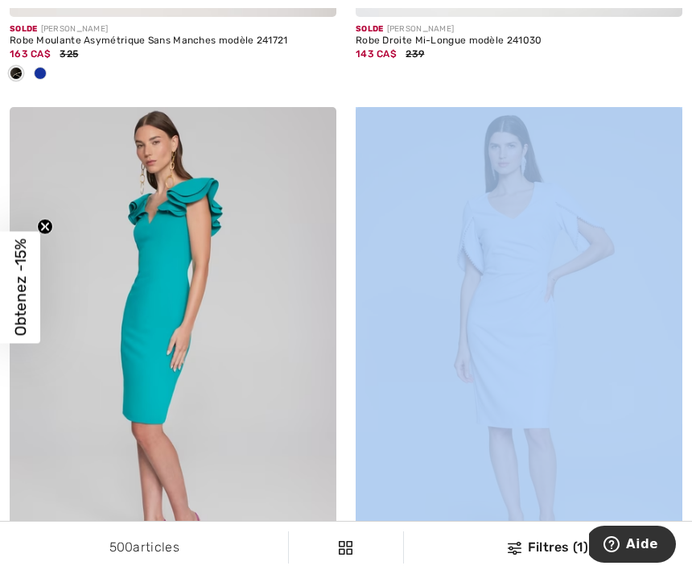
click at [684, 546] on div "Solde JOSEPH RIBKOFF Robe Fourreau à Manches Volantes modèle 241762 120 CA$ 299" at bounding box center [519, 397] width 346 height 580
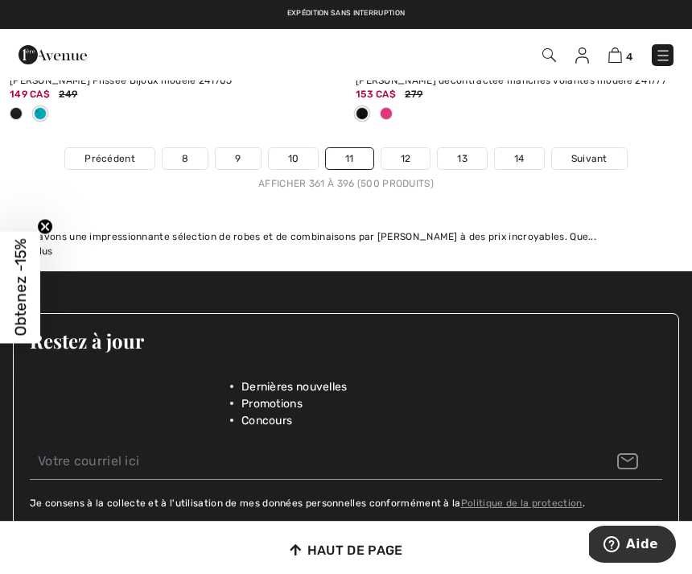
scroll to position [10657, 0]
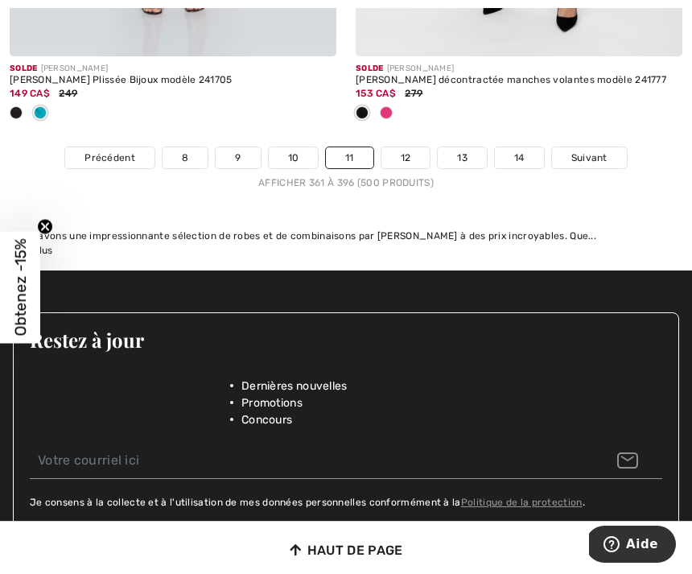
click at [595, 151] on span "Suivant" at bounding box center [589, 158] width 36 height 14
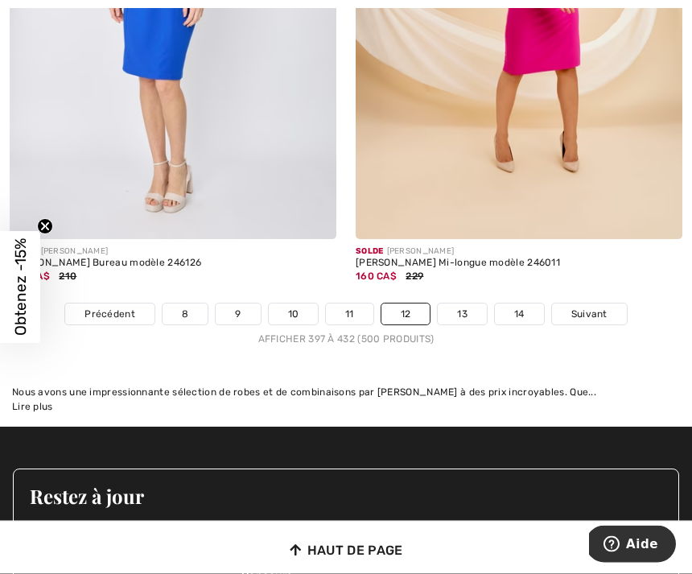
scroll to position [10314, 0]
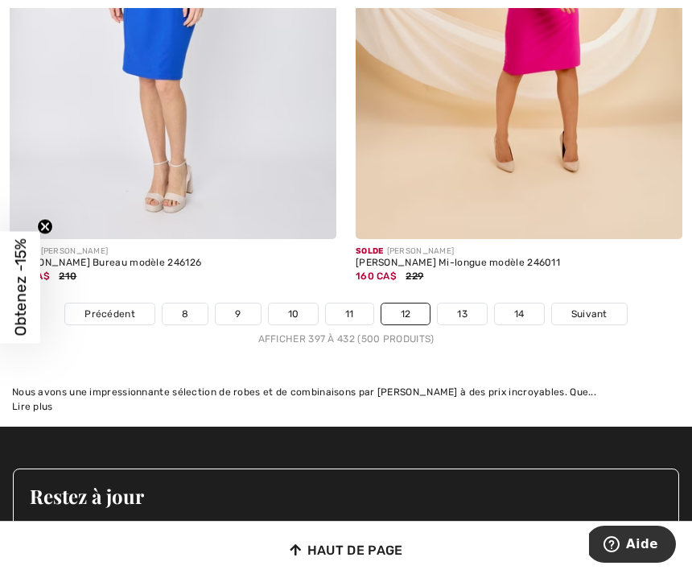
click at [599, 311] on link "Suivant" at bounding box center [589, 313] width 75 height 21
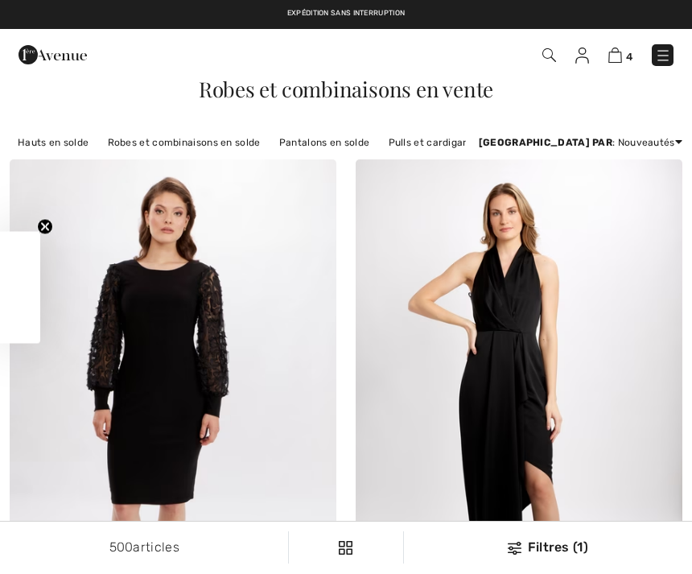
checkbox input "true"
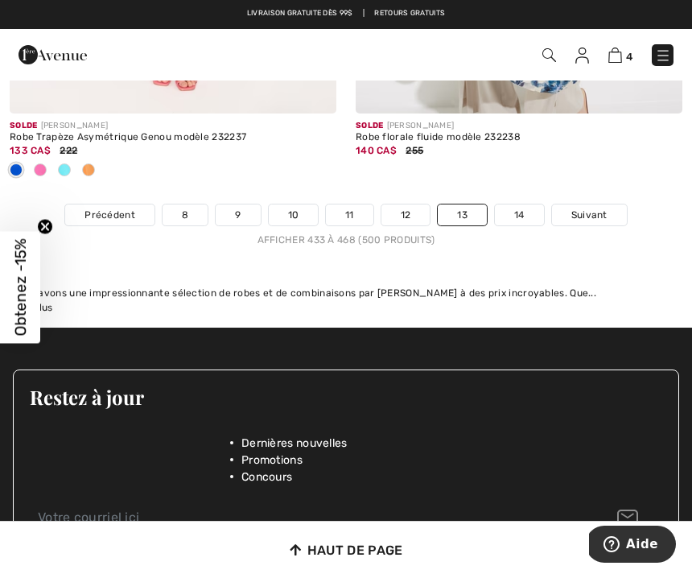
scroll to position [10508, 0]
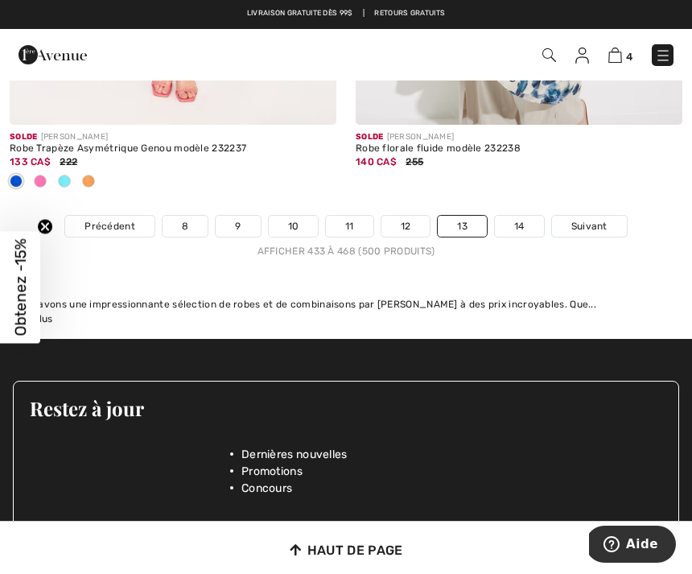
click at [595, 216] on link "Suivant" at bounding box center [589, 226] width 75 height 21
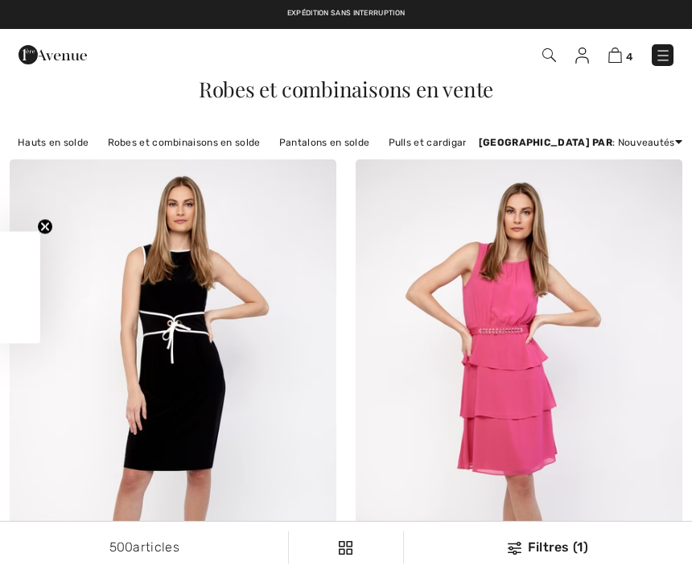
checkbox input "true"
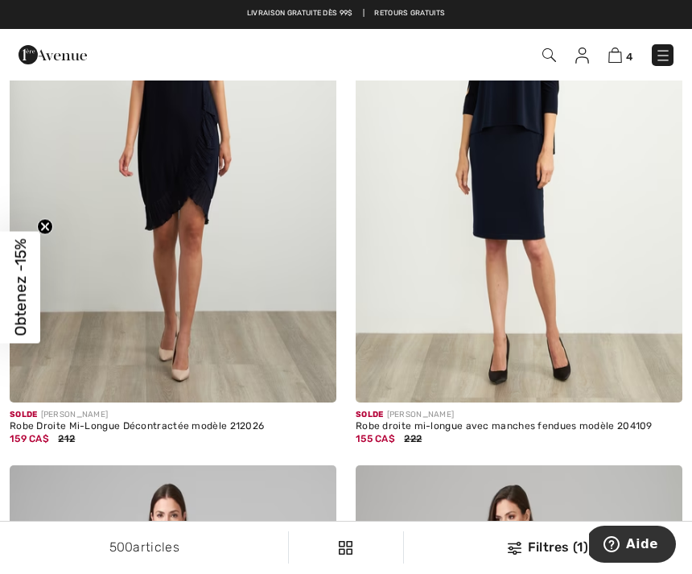
scroll to position [8487, 0]
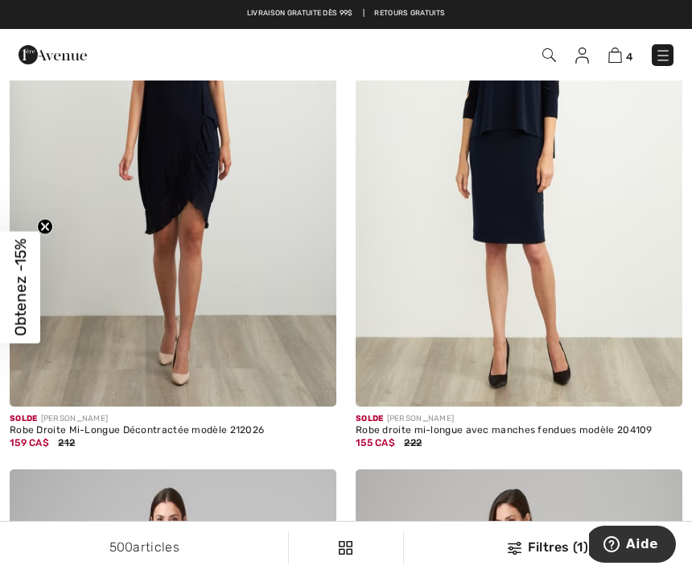
click at [618, 48] on img at bounding box center [615, 54] width 14 height 15
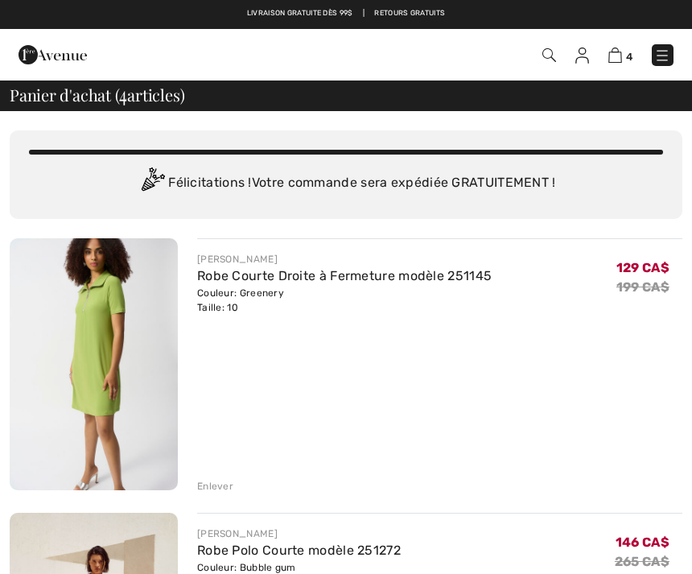
click at [667, 49] on img at bounding box center [662, 55] width 16 height 16
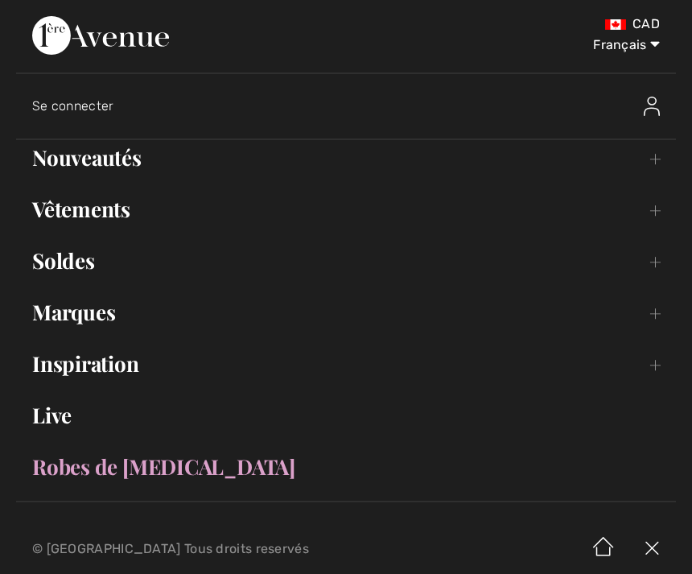
click at [653, 252] on link "Soldes Toggle submenu" at bounding box center [346, 260] width 660 height 35
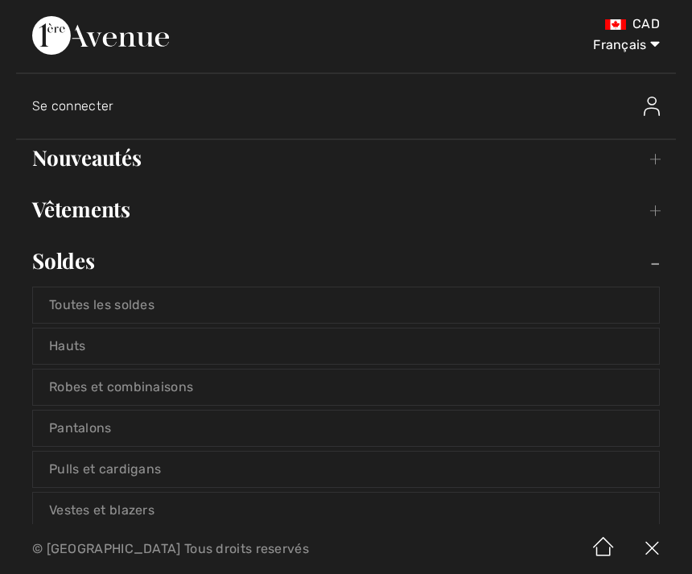
click at [555, 303] on link "Toutes les soldes" at bounding box center [346, 304] width 626 height 35
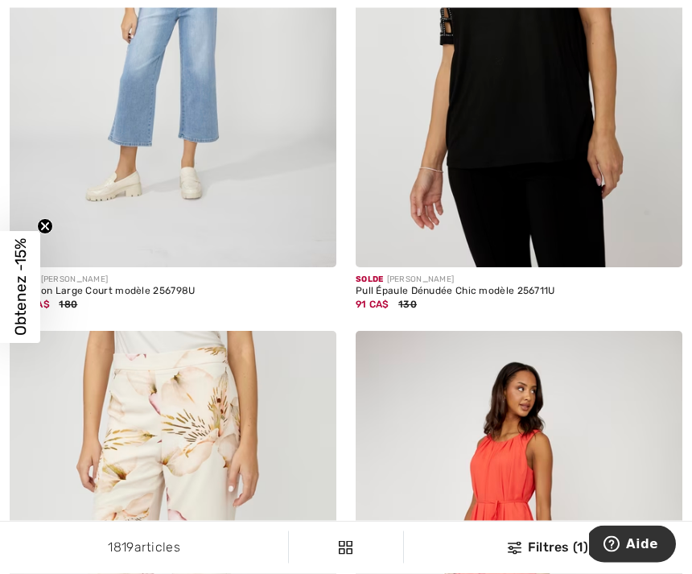
scroll to position [960, 0]
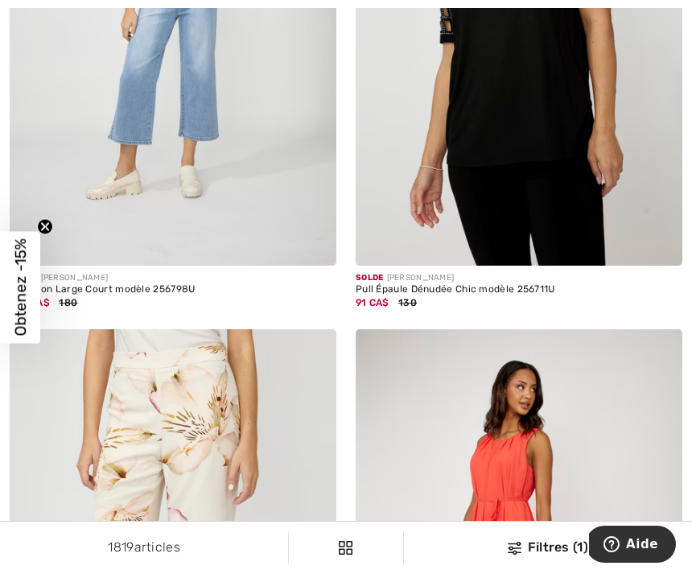
click at [29, 314] on span "Obtenez -15%" at bounding box center [20, 286] width 19 height 97
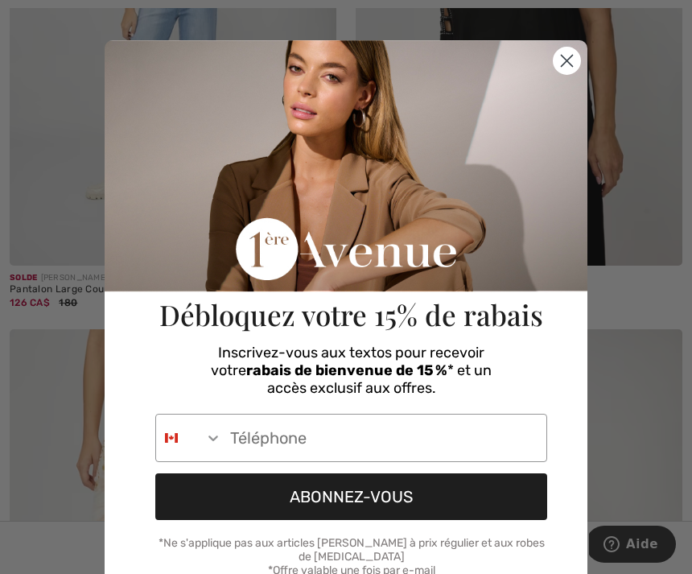
scroll to position [0, 0]
click at [567, 64] on circle "Close dialog" at bounding box center [567, 60] width 27 height 27
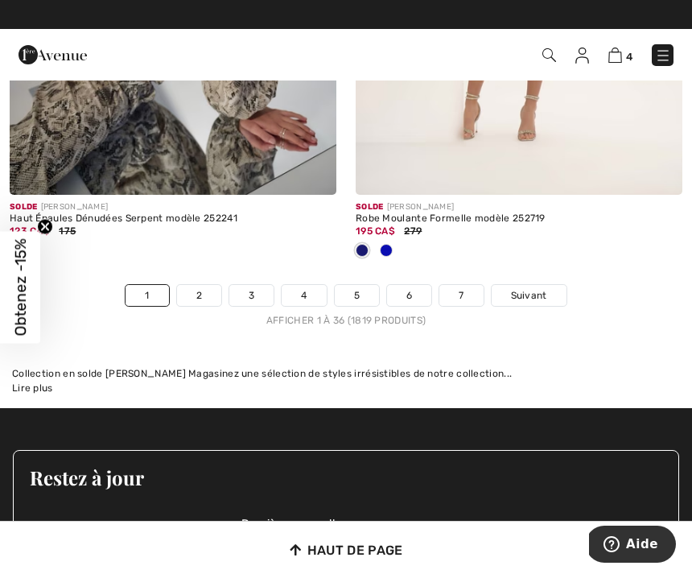
scroll to position [10394, 0]
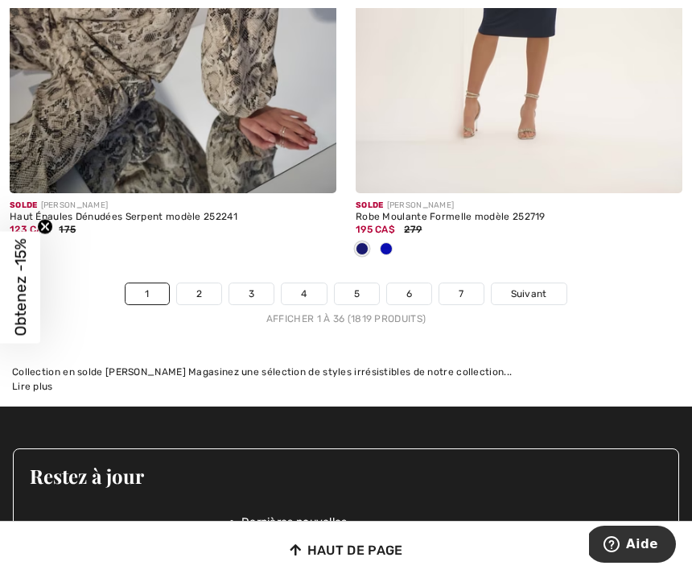
click at [539, 283] on link "Suivant" at bounding box center [529, 293] width 75 height 21
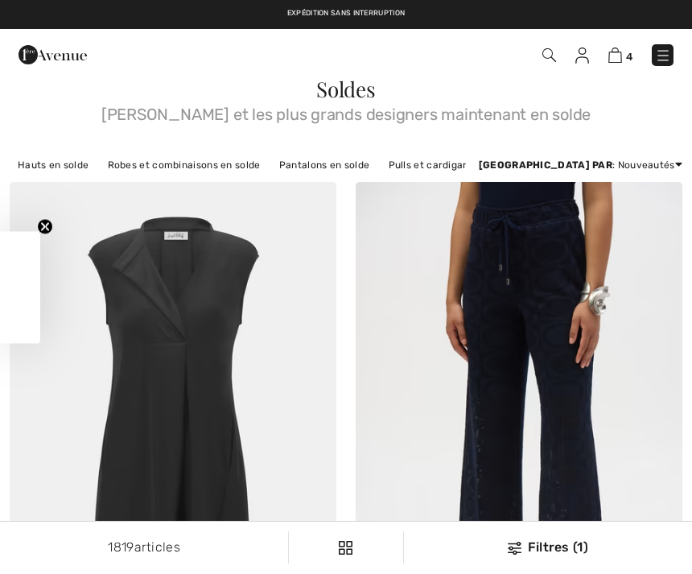
checkbox input "true"
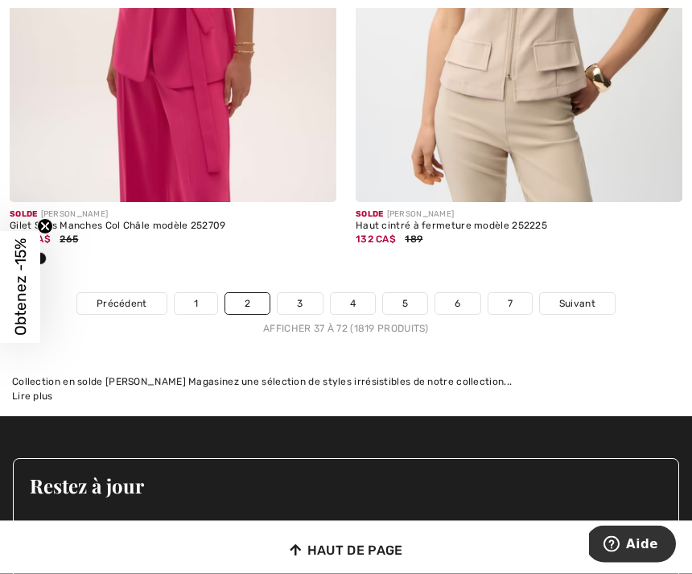
scroll to position [10640, 0]
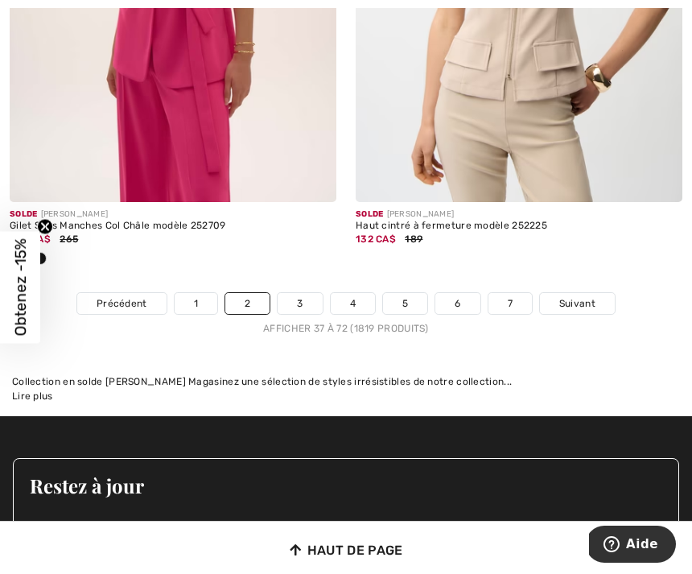
click at [578, 296] on span "Suivant" at bounding box center [577, 303] width 36 height 14
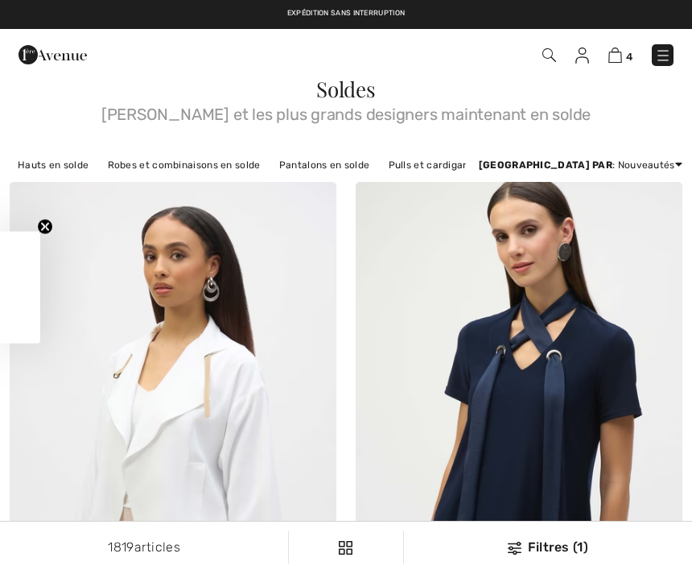
checkbox input "true"
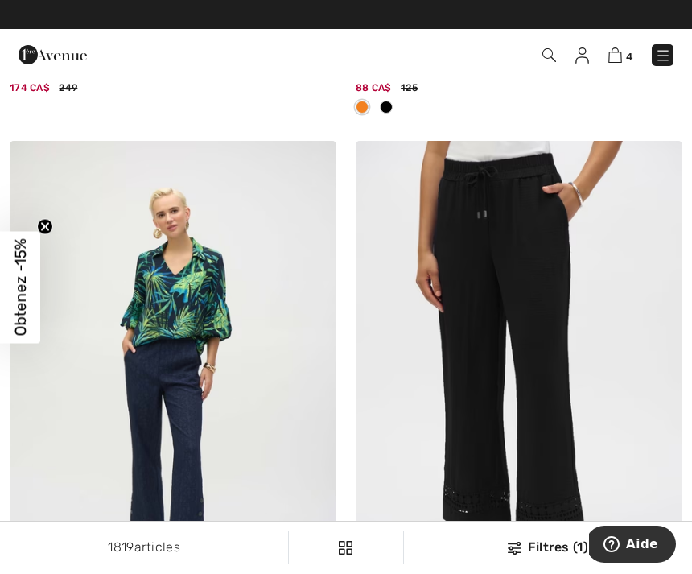
scroll to position [1751, 0]
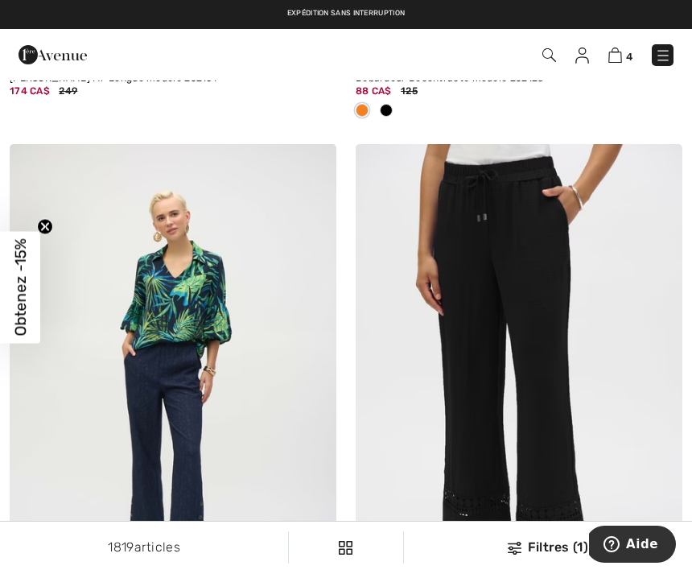
click at [517, 260] on img at bounding box center [519, 389] width 327 height 490
checkbox input "true"
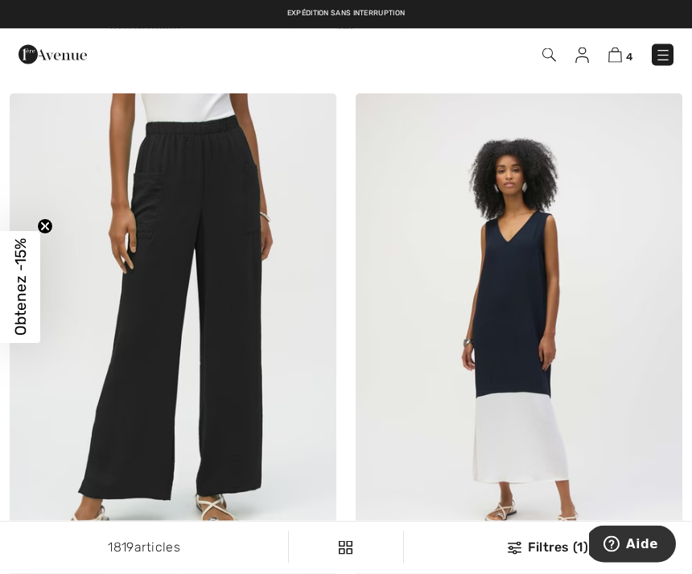
scroll to position [3657, 0]
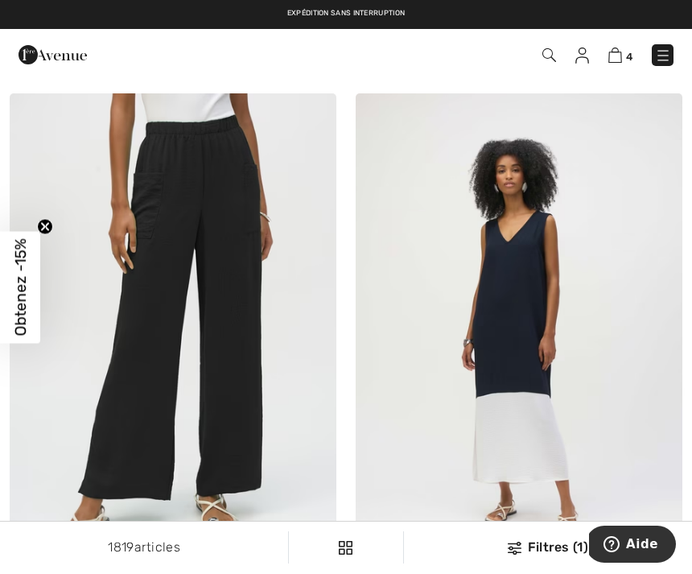
click at [229, 262] on img at bounding box center [173, 338] width 327 height 490
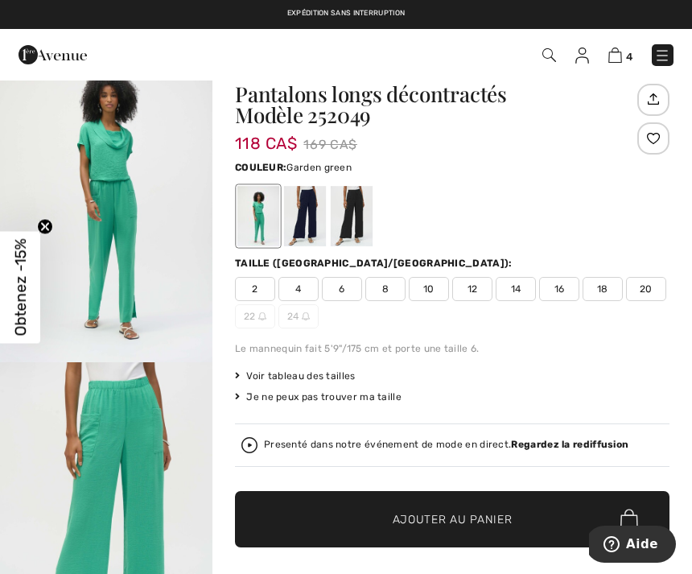
scroll to position [32, 0]
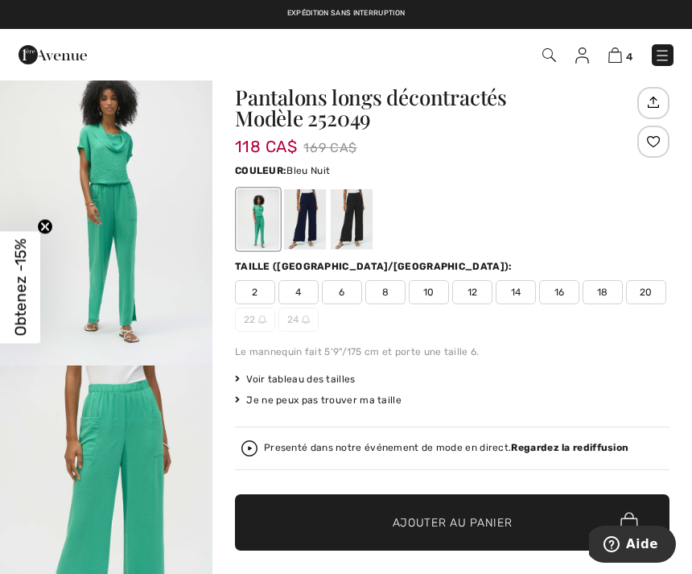
click at [316, 212] on div at bounding box center [305, 219] width 42 height 60
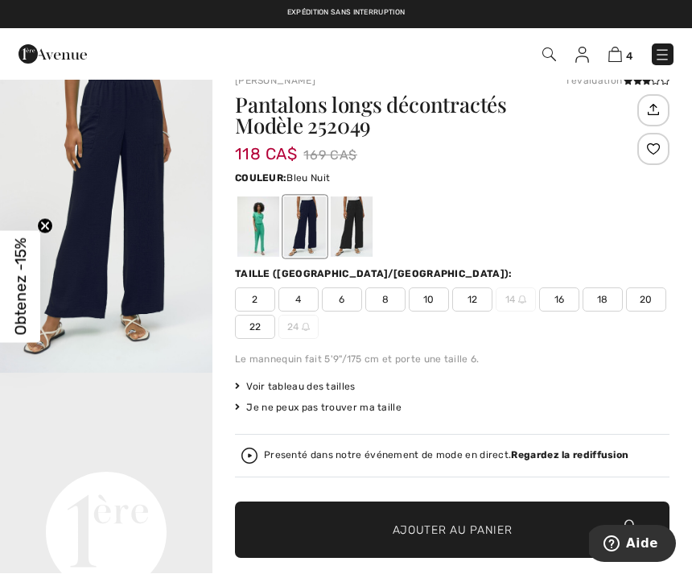
scroll to position [25, 0]
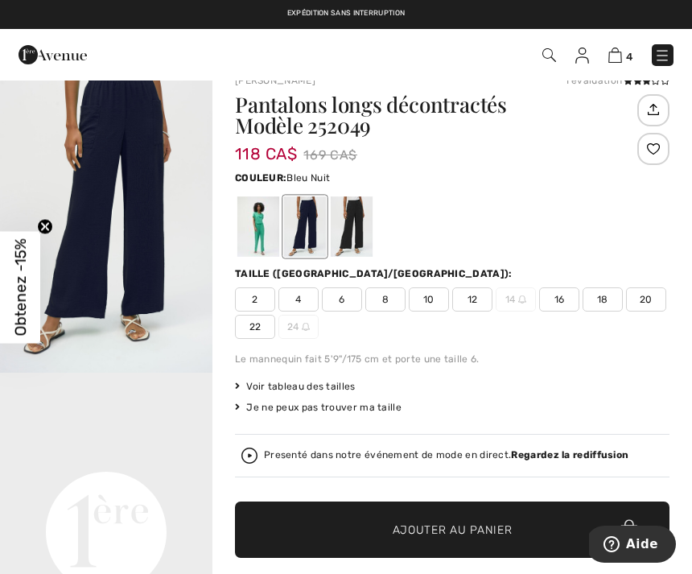
click at [373, 218] on div at bounding box center [352, 226] width 42 height 60
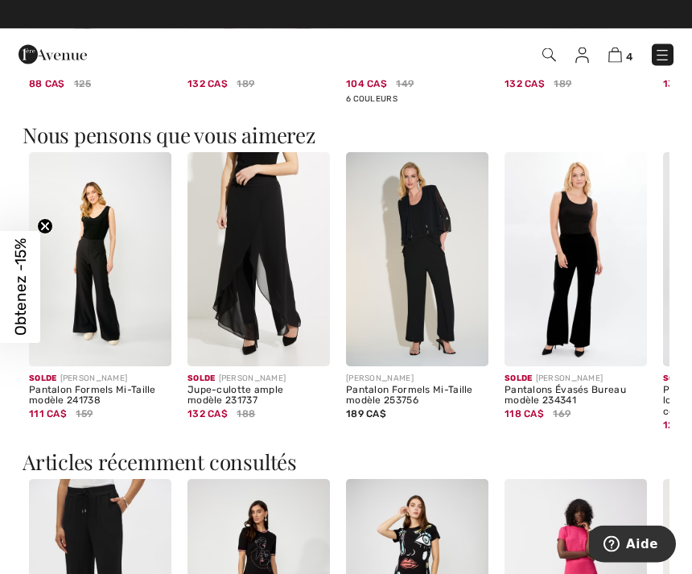
scroll to position [1247, 0]
click at [114, 285] on img at bounding box center [100, 259] width 142 height 214
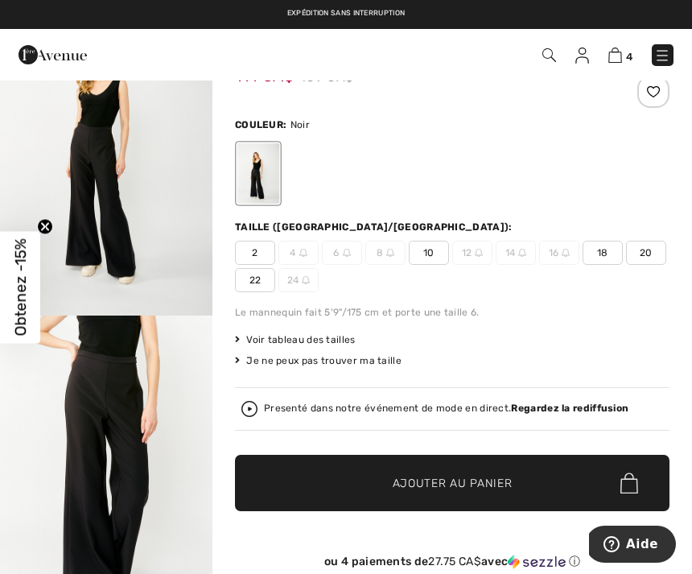
scroll to position [78, 0]
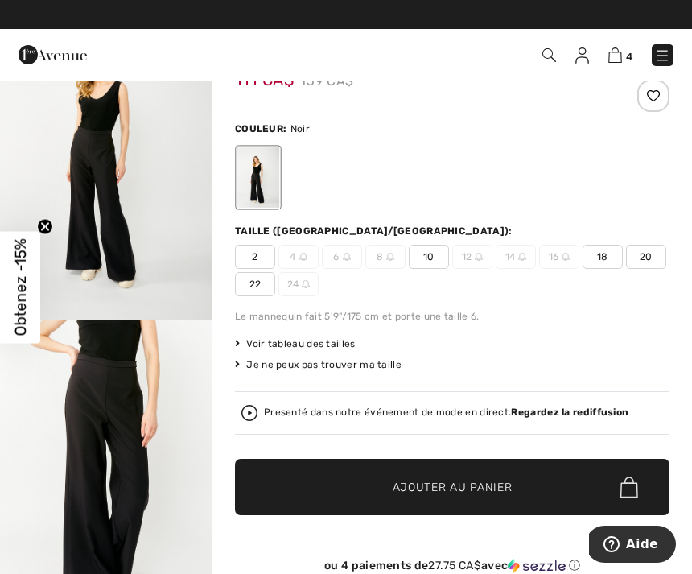
click at [429, 266] on span "10" at bounding box center [429, 257] width 40 height 24
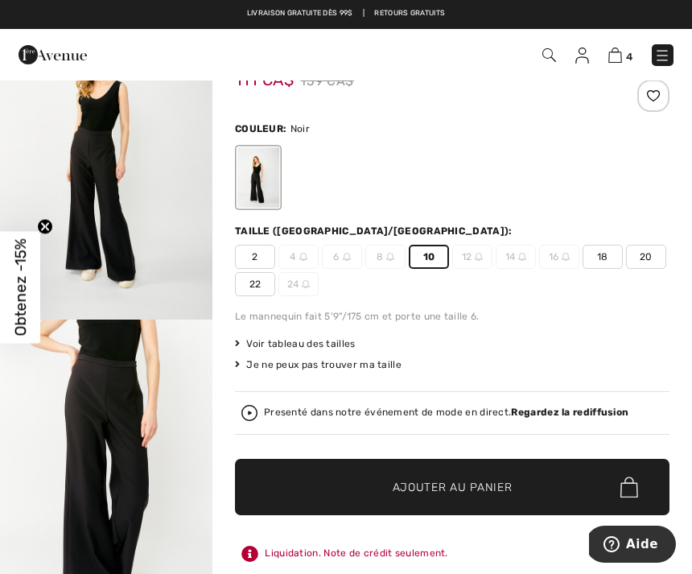
click at [439, 258] on span "10" at bounding box center [429, 257] width 40 height 24
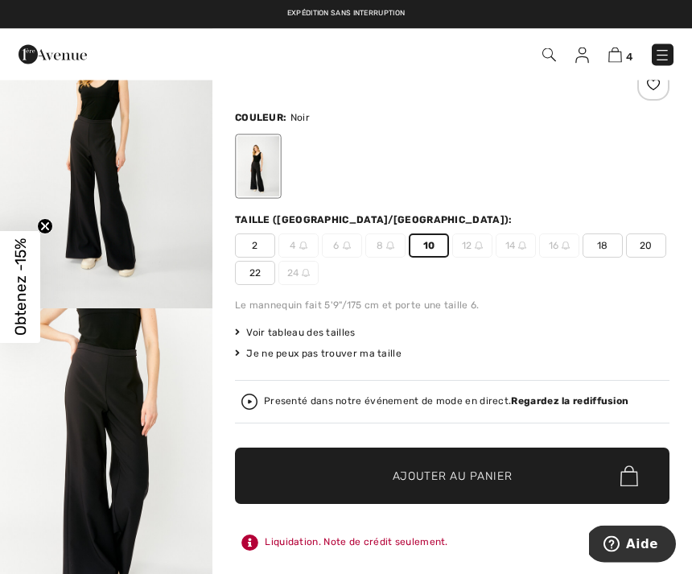
click at [137, 425] on img "2 / 6" at bounding box center [106, 468] width 212 height 319
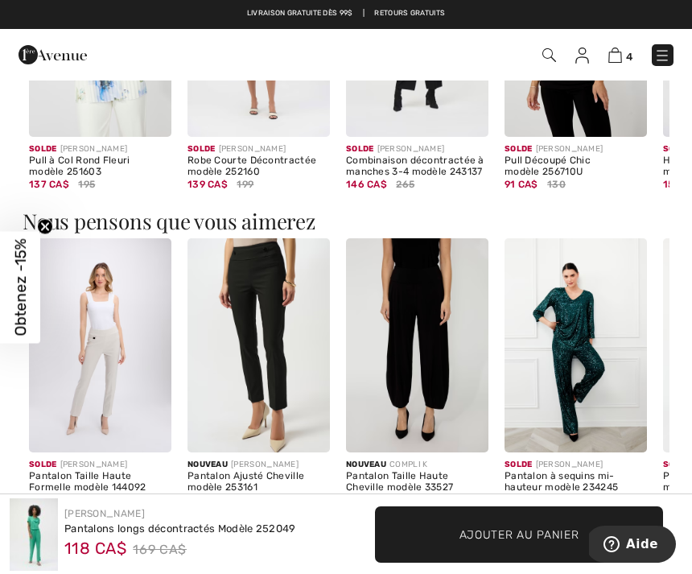
scroll to position [1604, 0]
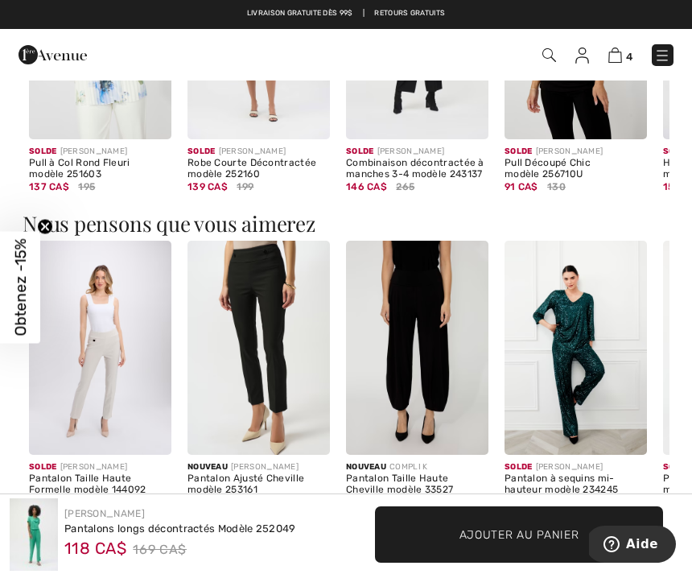
click at [430, 337] on img at bounding box center [417, 348] width 142 height 214
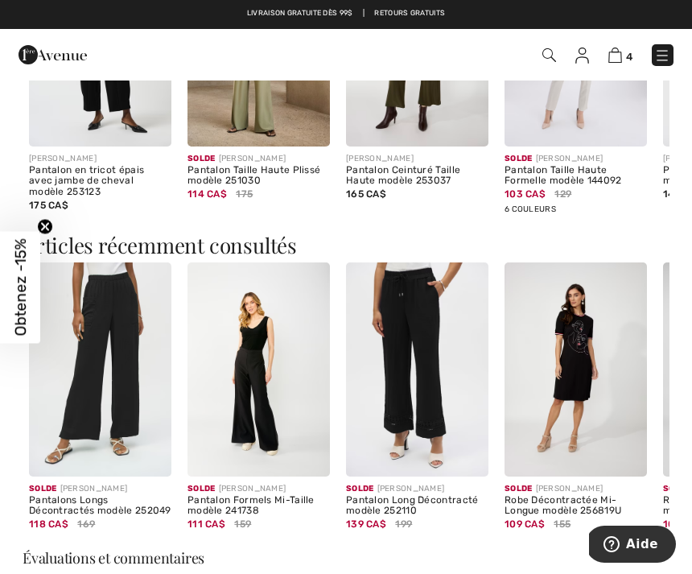
scroll to position [1807, 0]
click at [144, 346] on img at bounding box center [100, 370] width 142 height 214
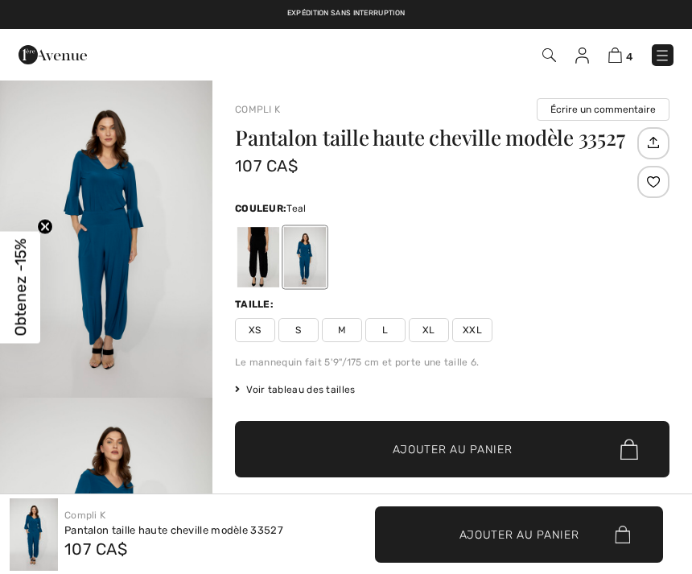
checkbox input "true"
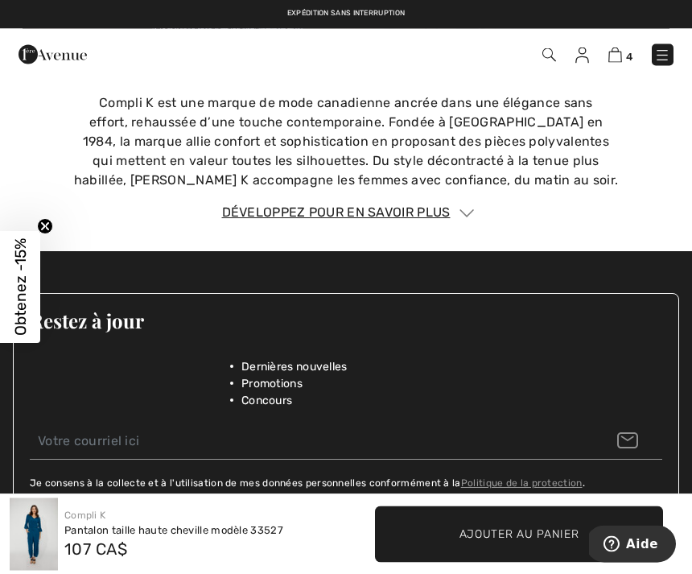
scroll to position [2602, 0]
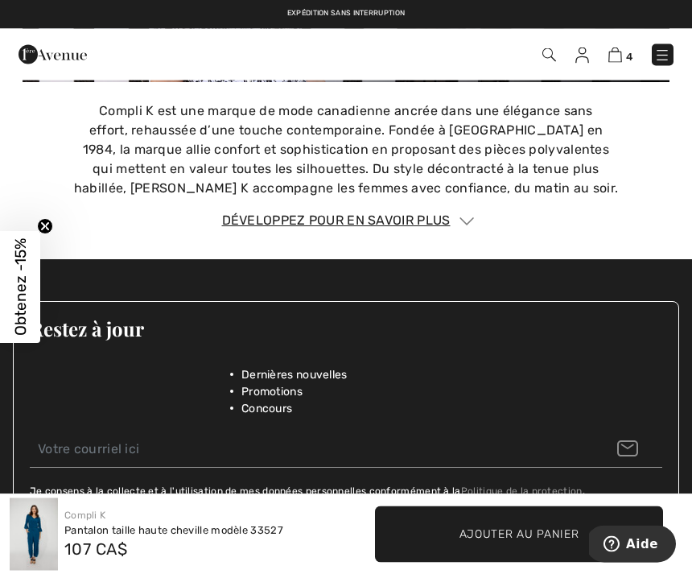
click at [621, 56] on img at bounding box center [615, 54] width 14 height 15
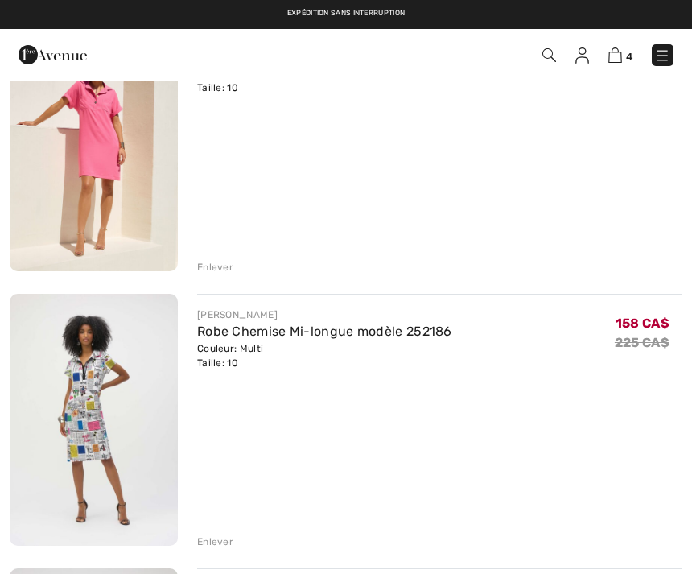
scroll to position [491, 0]
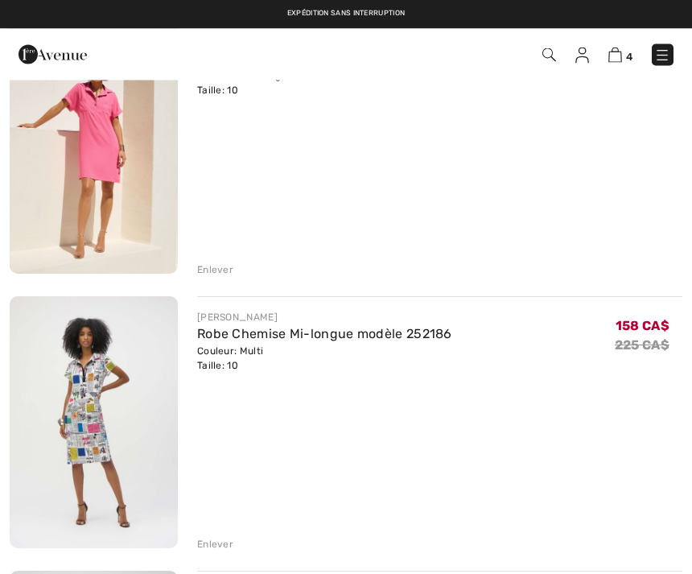
click at [231, 549] on div "Enlever" at bounding box center [215, 545] width 36 height 14
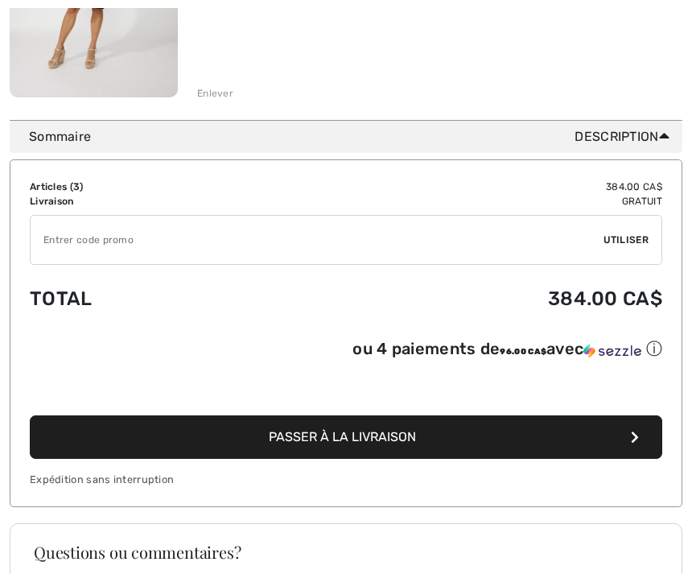
scroll to position [942, 0]
click at [414, 444] on span "Passer à la livraison" at bounding box center [342, 437] width 147 height 15
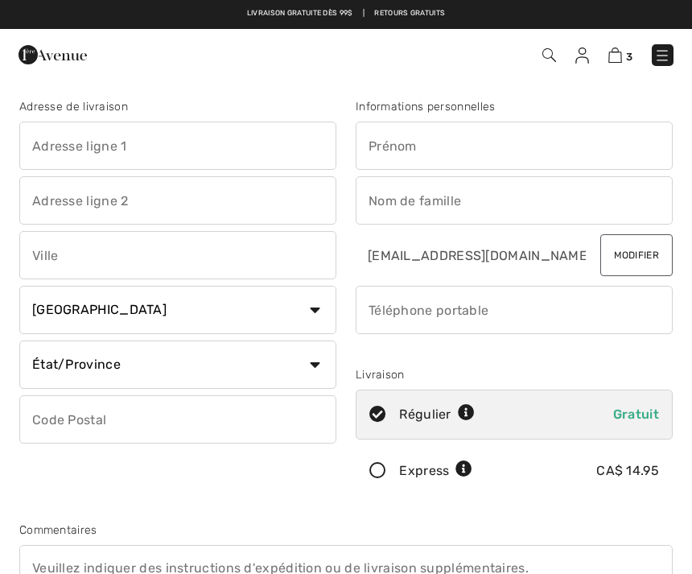
click at [241, 146] on input "text" at bounding box center [177, 146] width 317 height 48
type input "485, 2 rue"
click at [486, 152] on input "text" at bounding box center [514, 146] width 317 height 48
click at [453, 208] on input "text" at bounding box center [514, 200] width 317 height 48
type input "Brigitte"
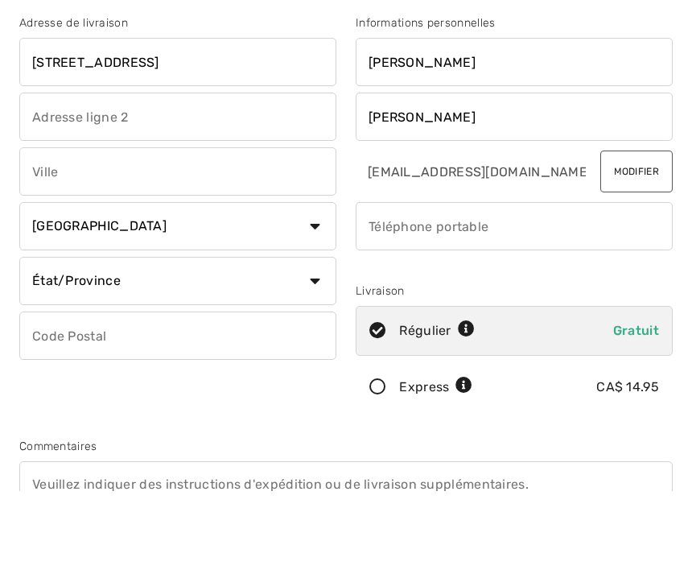
click at [178, 231] on input "text" at bounding box center [177, 255] width 317 height 48
type input "Phaneuf"
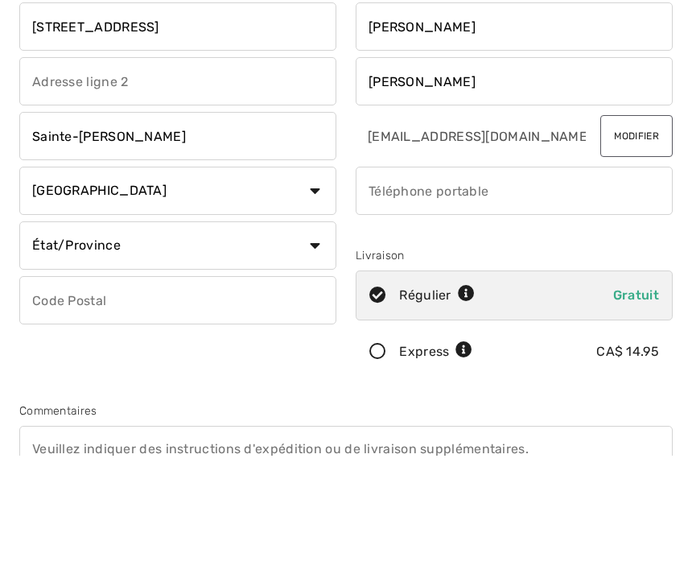
type input "Sainte-Hélene de Bagot"
click at [320, 340] on select "État/Province Alberta Colombie-Britannique Ile-du-Prince-Edward Manitoba Nouvea…" at bounding box center [177, 364] width 317 height 48
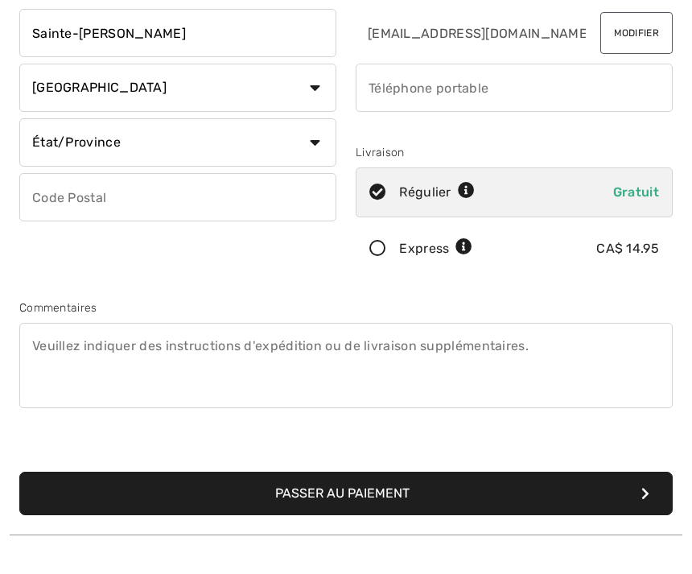
select select "QC"
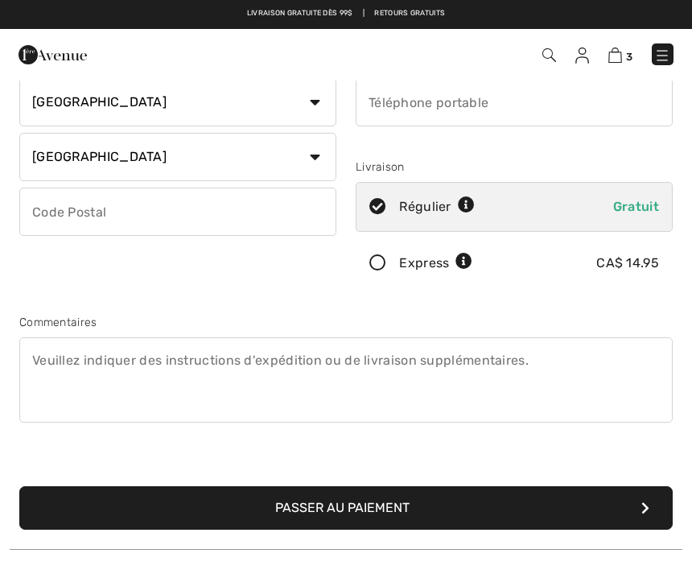
scroll to position [204, 0]
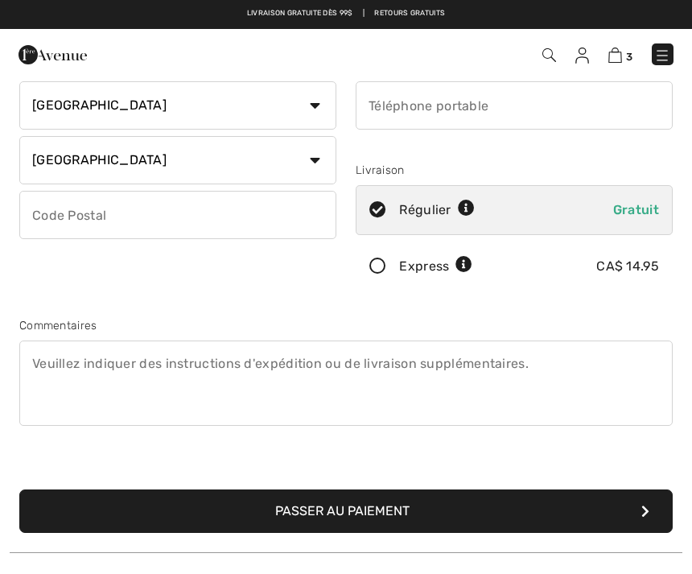
click at [527, 113] on input "phone" at bounding box center [514, 105] width 317 height 48
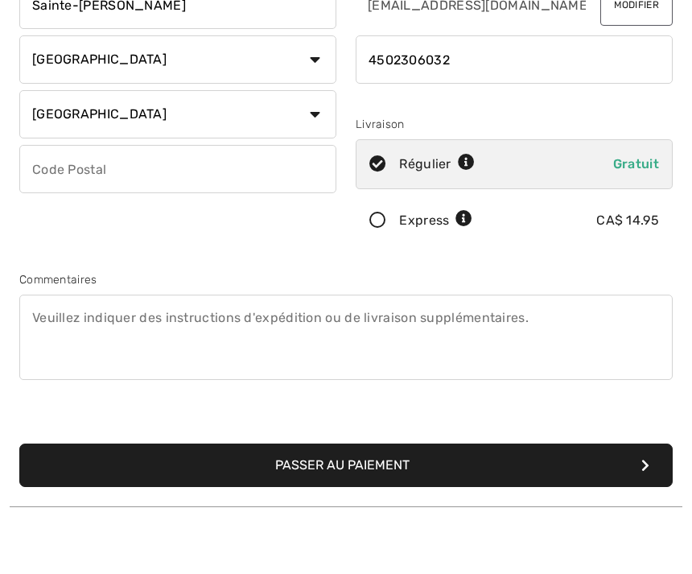
type input "4502306032"
click at [214, 191] on input "text" at bounding box center [177, 215] width 317 height 48
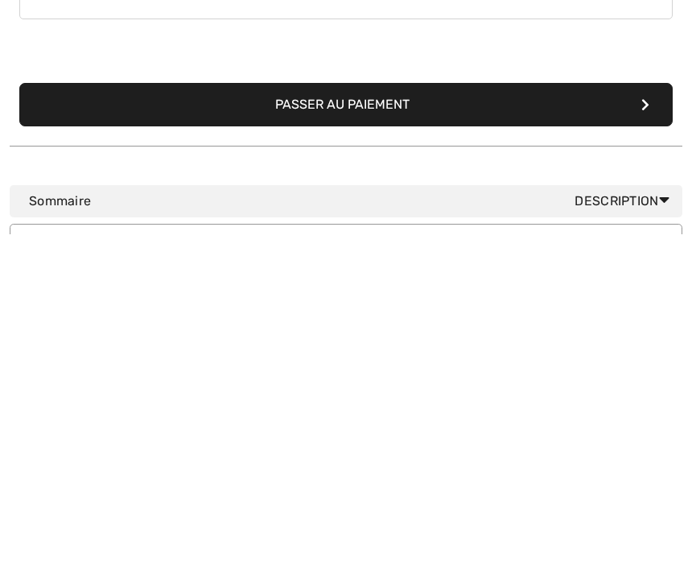
scroll to position [277, 0]
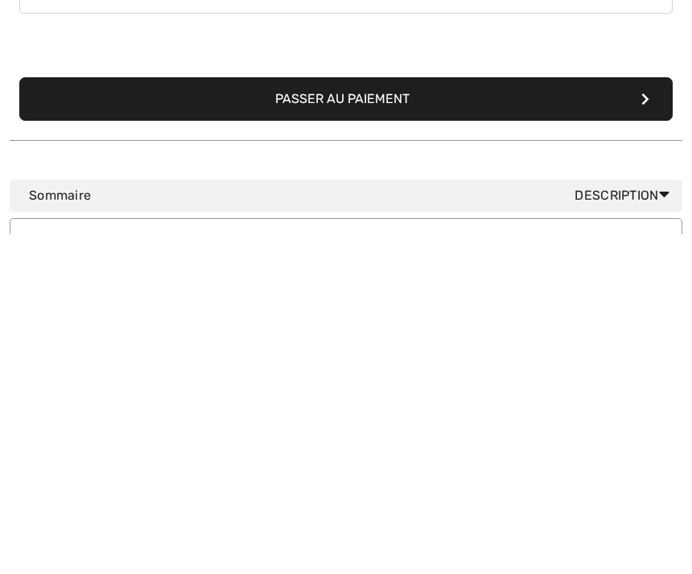
type input "J0H1M0"
click at [639, 417] on button "Passer au paiement" at bounding box center [346, 438] width 654 height 43
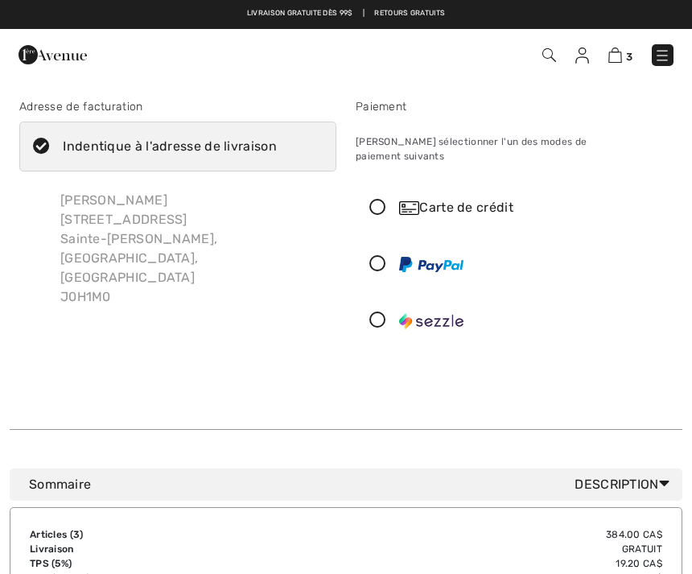
click at [379, 200] on icon at bounding box center [378, 208] width 43 height 17
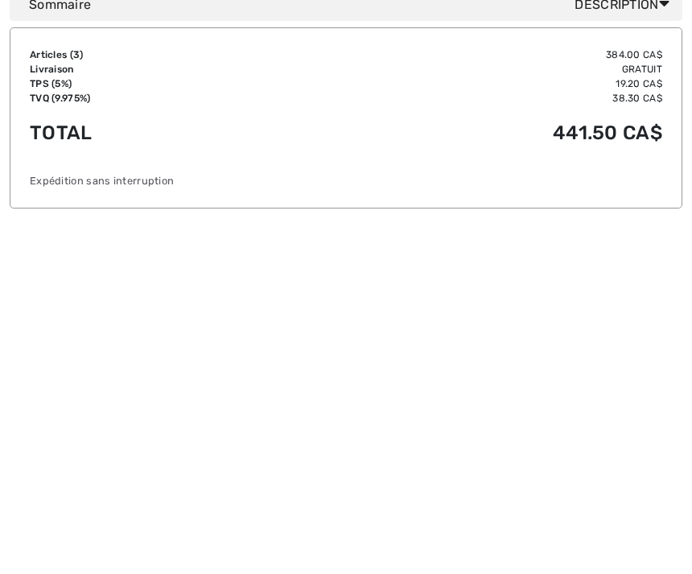
scroll to position [384, 0]
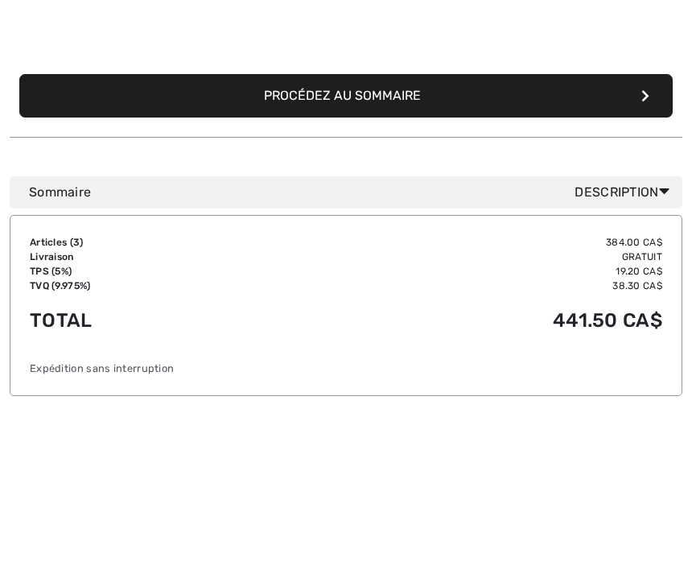
click at [649, 221] on icon "submit" at bounding box center [645, 227] width 8 height 13
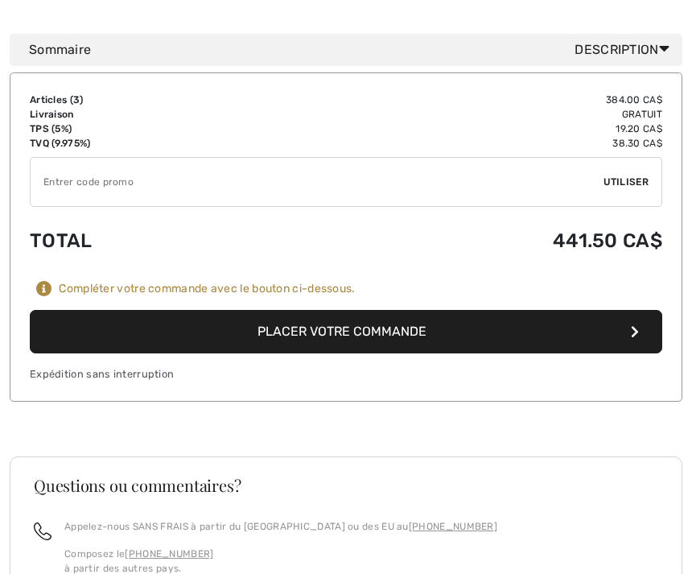
scroll to position [1518, 0]
click at [610, 310] on button "Placer votre commande" at bounding box center [346, 331] width 633 height 43
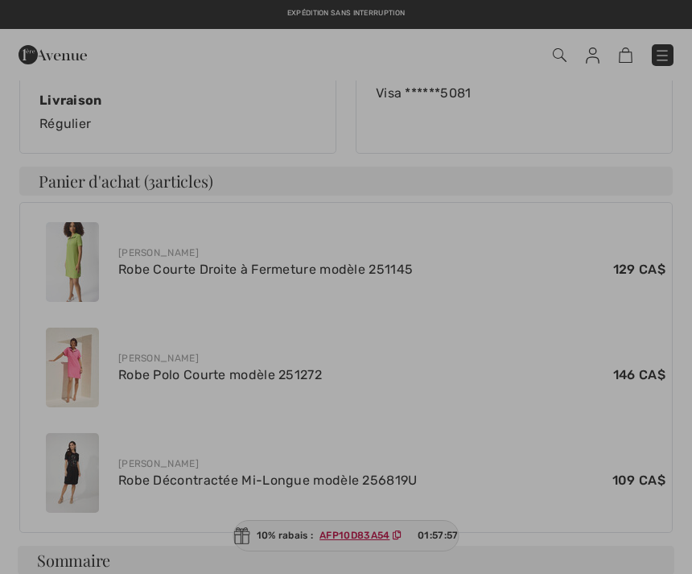
scroll to position [516, 0]
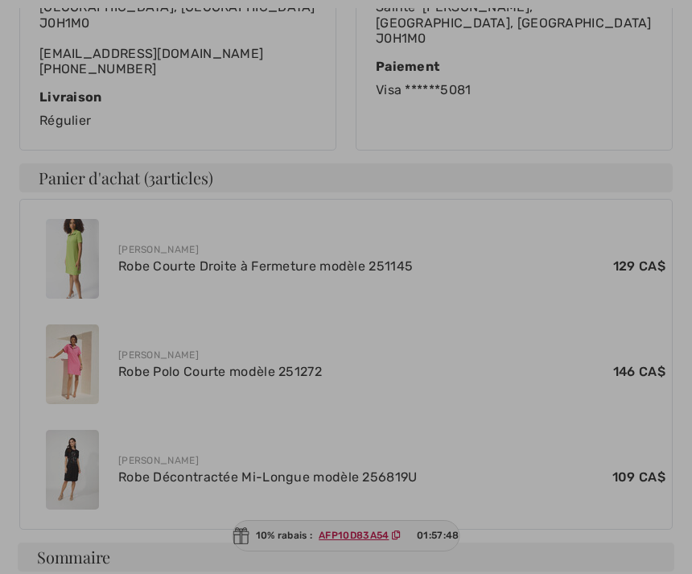
click at [219, 12] on div at bounding box center [346, 287] width 692 height 574
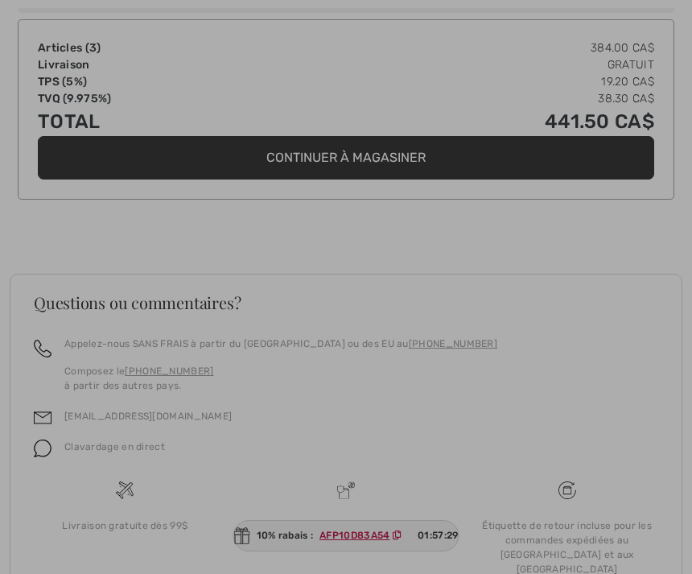
scroll to position [1075, 0]
